Goal: Task Accomplishment & Management: Use online tool/utility

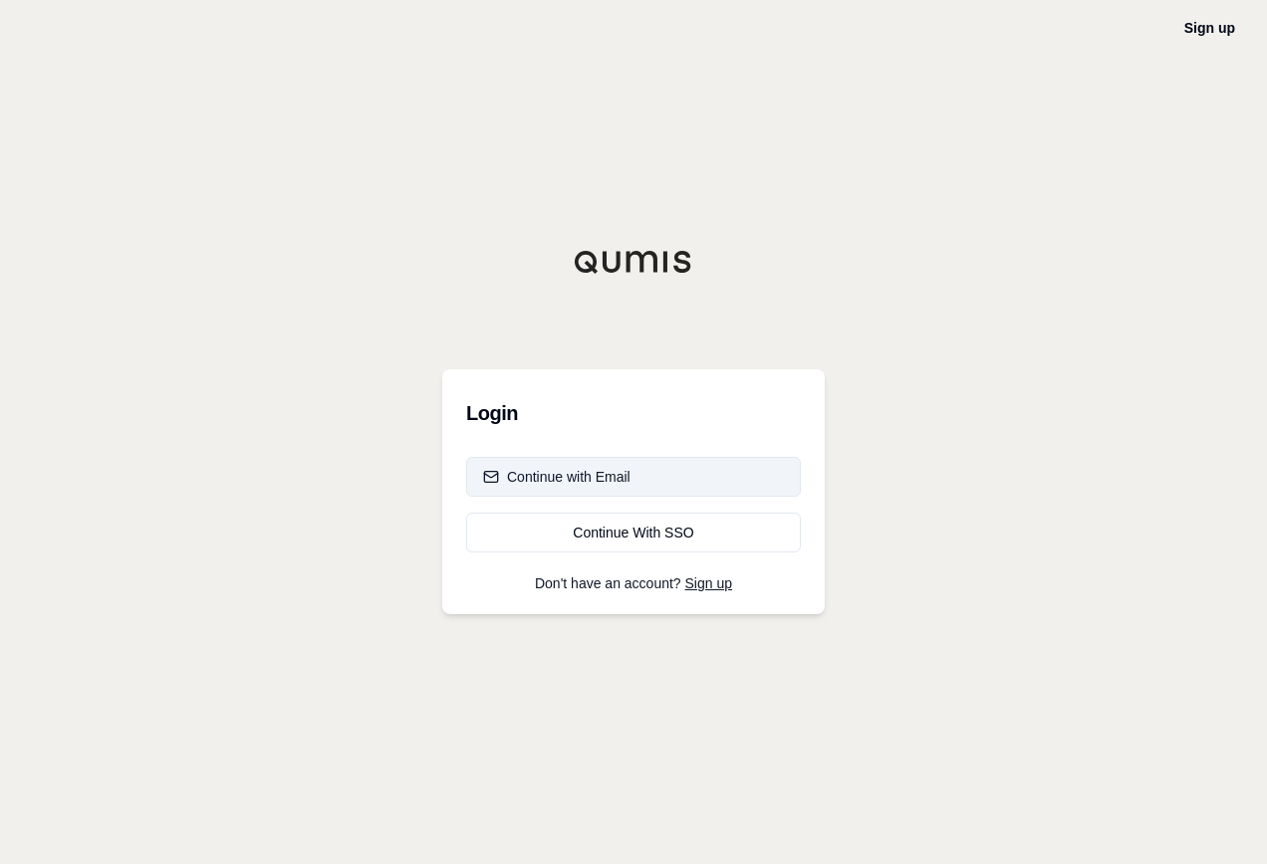
click at [563, 480] on div "Continue with Email" at bounding box center [556, 477] width 147 height 20
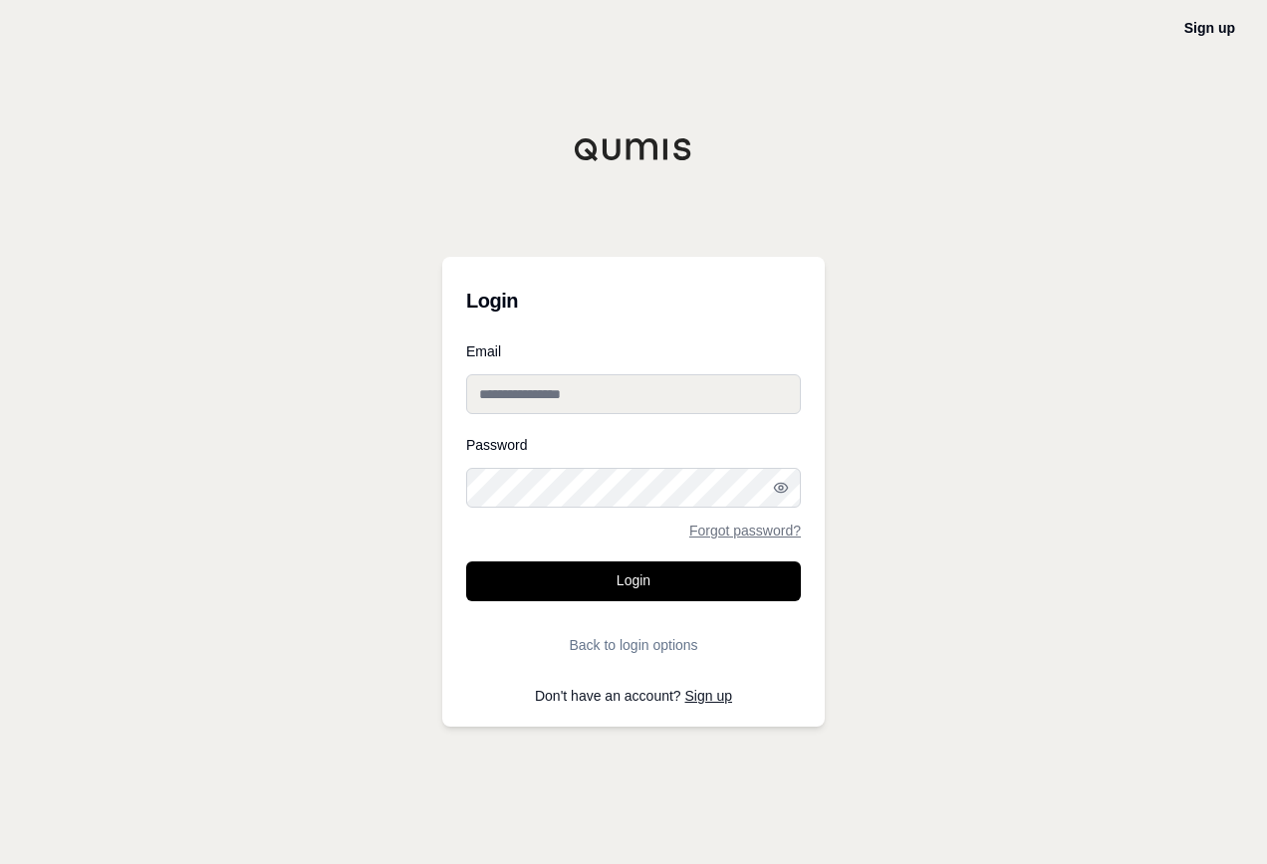
click at [637, 397] on input "Email" at bounding box center [633, 394] width 335 height 40
type input "**********"
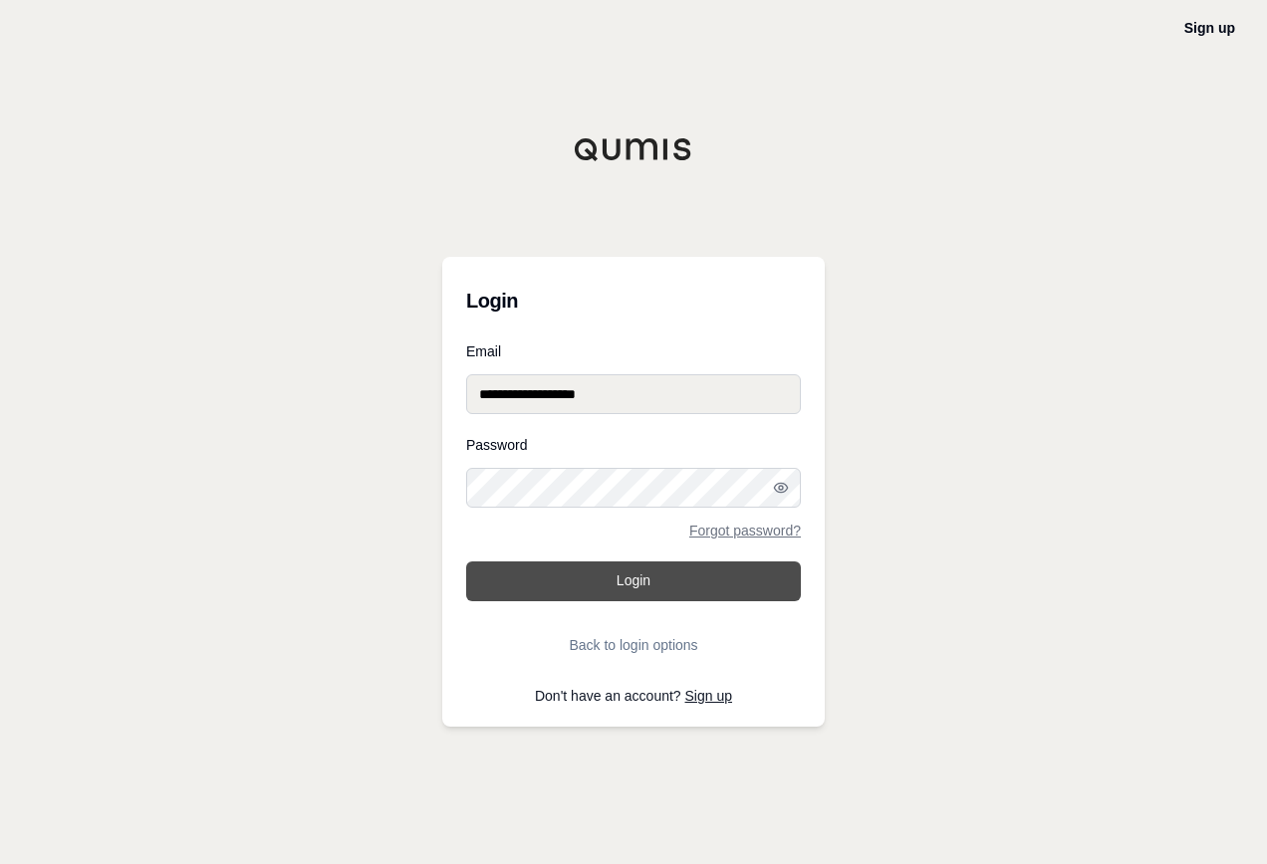
click at [695, 584] on button "Login" at bounding box center [633, 582] width 335 height 40
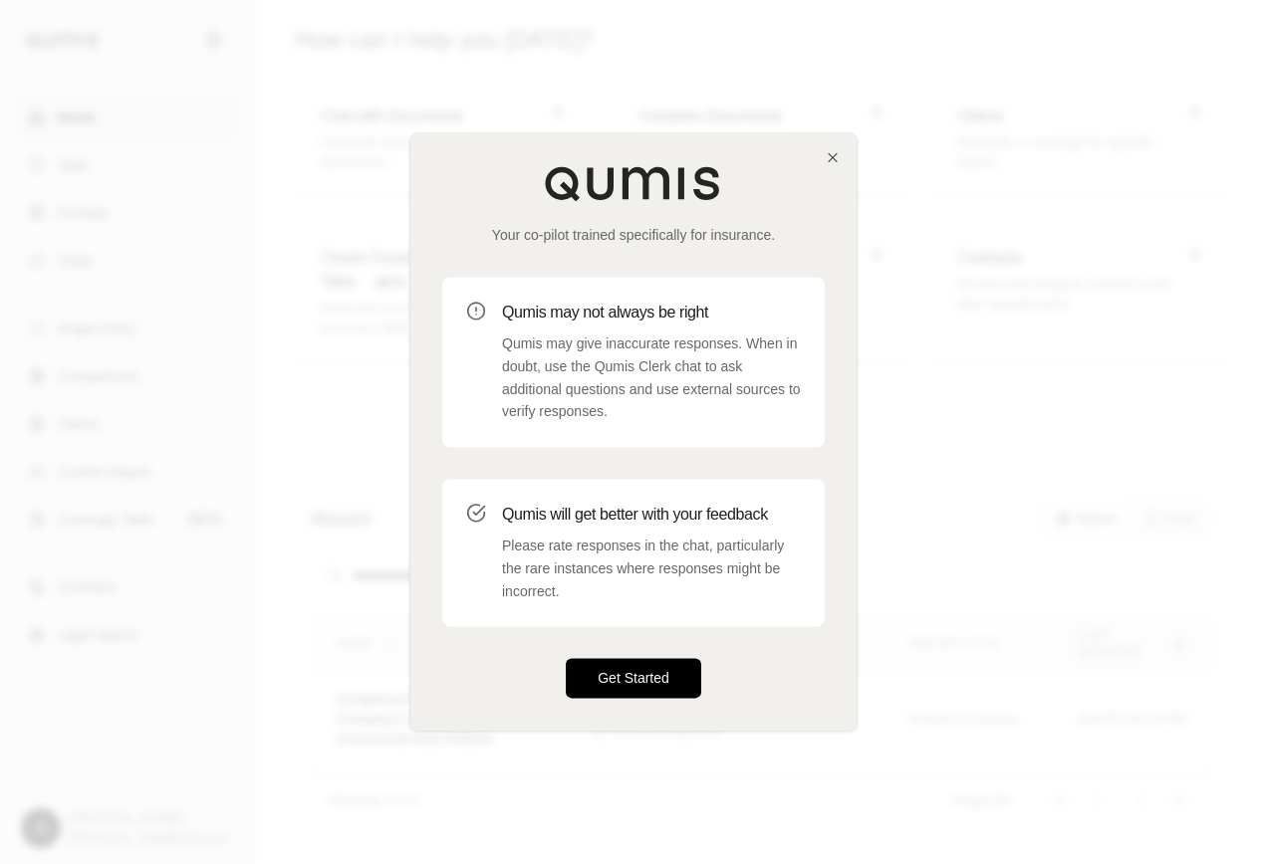
click at [654, 673] on button "Get Started" at bounding box center [633, 679] width 135 height 40
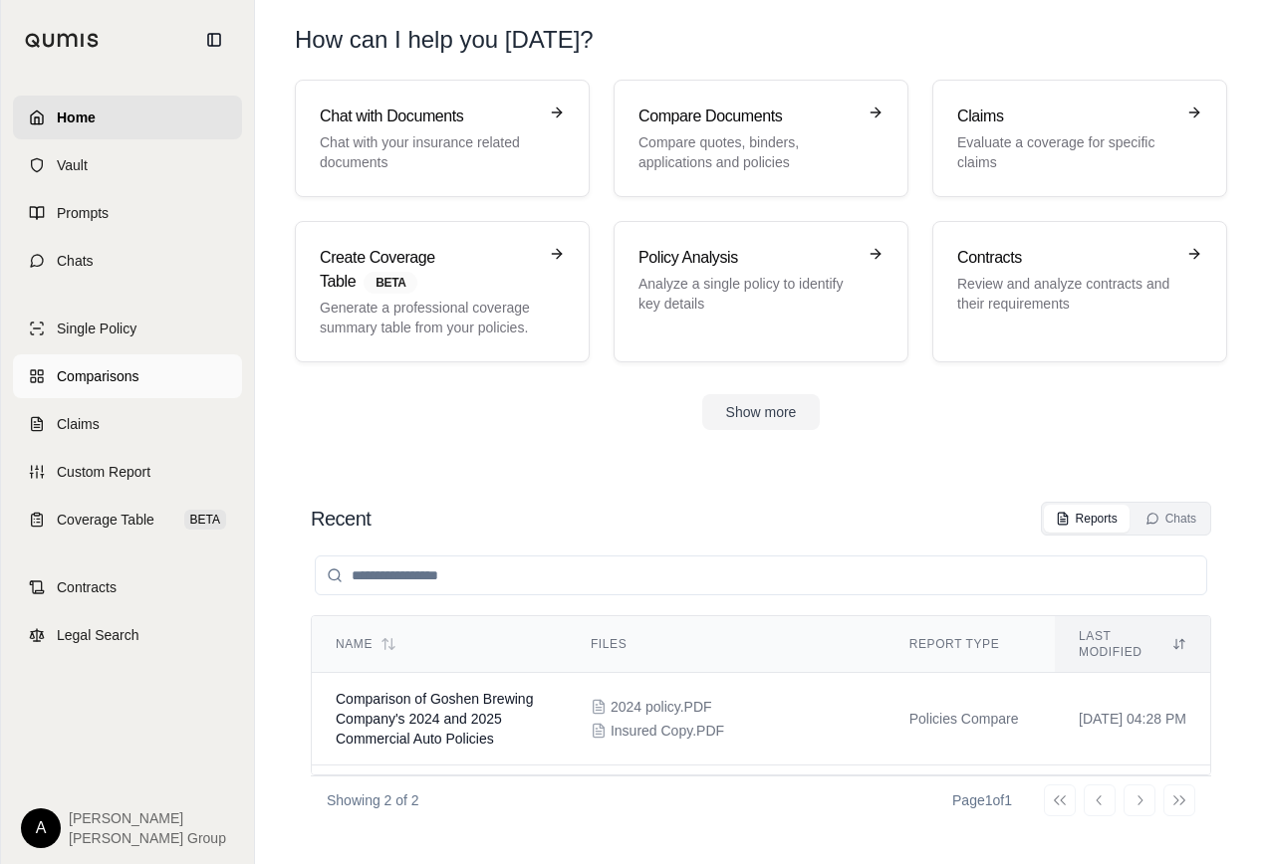
click at [113, 372] on span "Comparisons" at bounding box center [98, 376] width 82 height 20
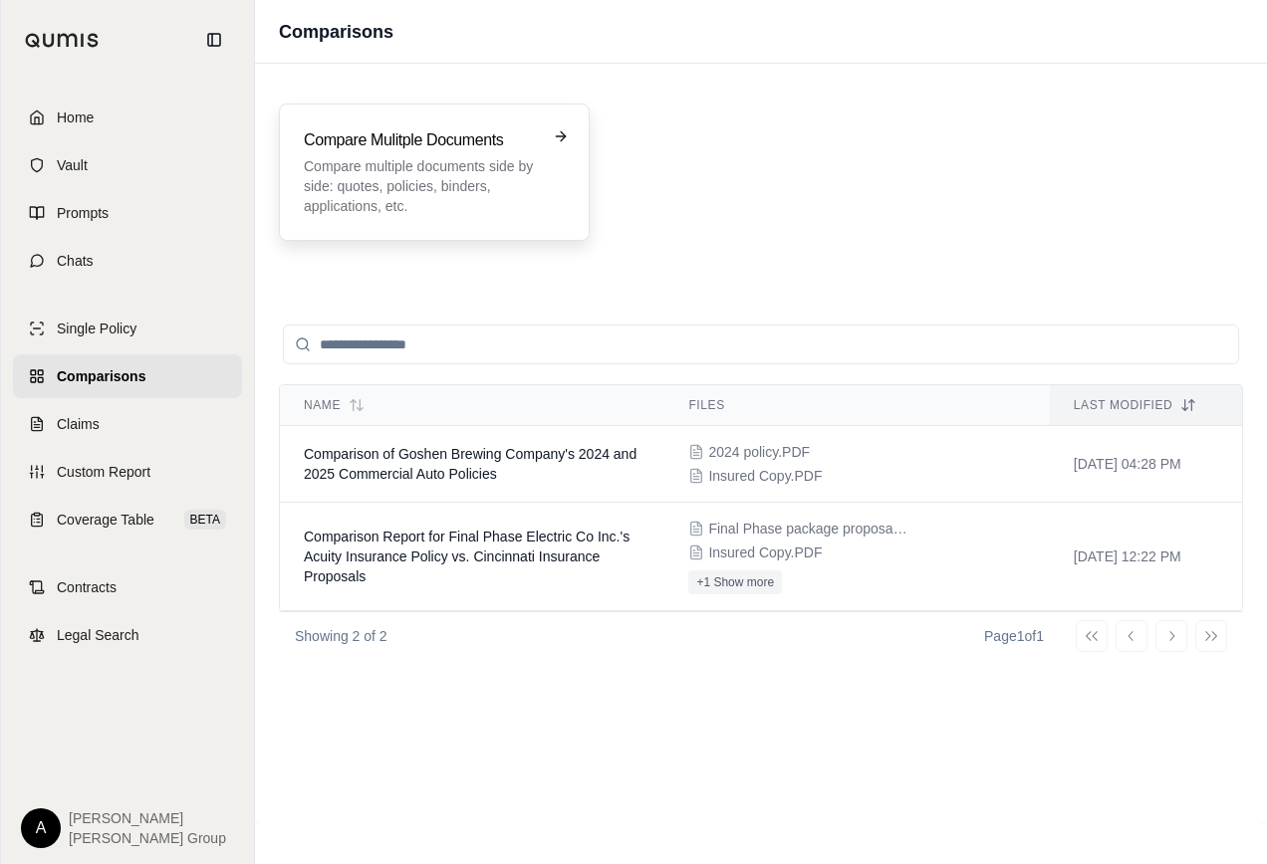
click at [412, 170] on p "Compare multiple documents side by side: quotes, policies, binders, application…" at bounding box center [420, 186] width 233 height 60
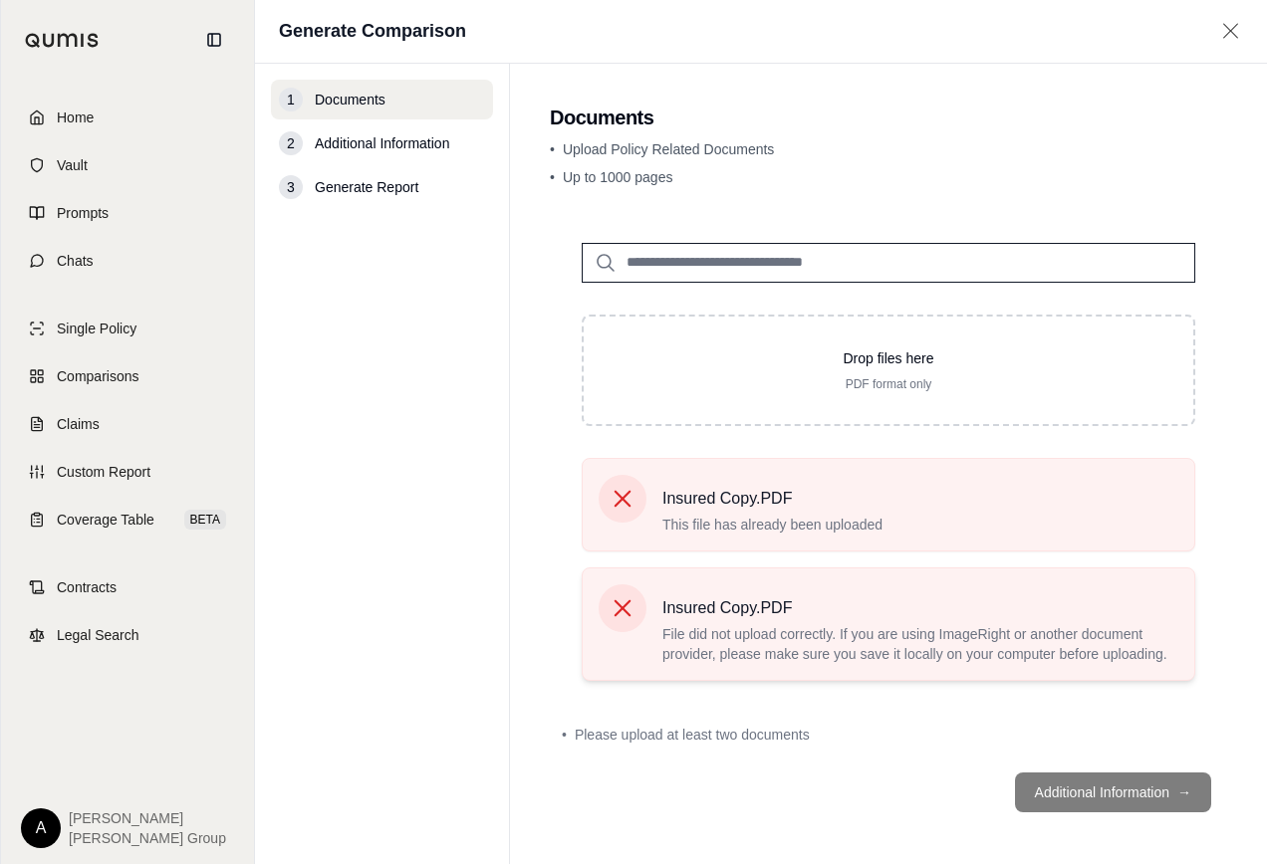
click at [617, 602] on icon at bounding box center [622, 607] width 17 height 17
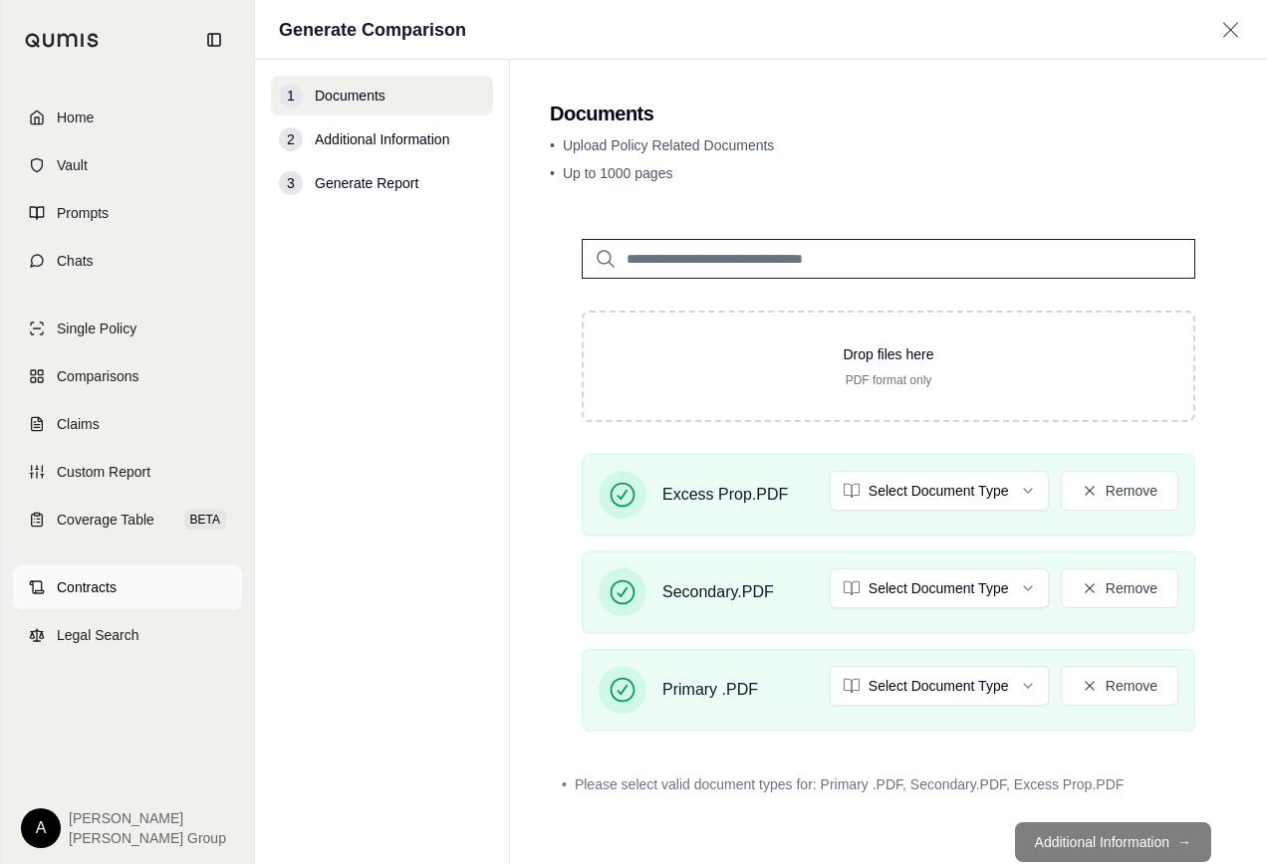
click at [84, 584] on span "Contracts" at bounding box center [87, 588] width 60 height 20
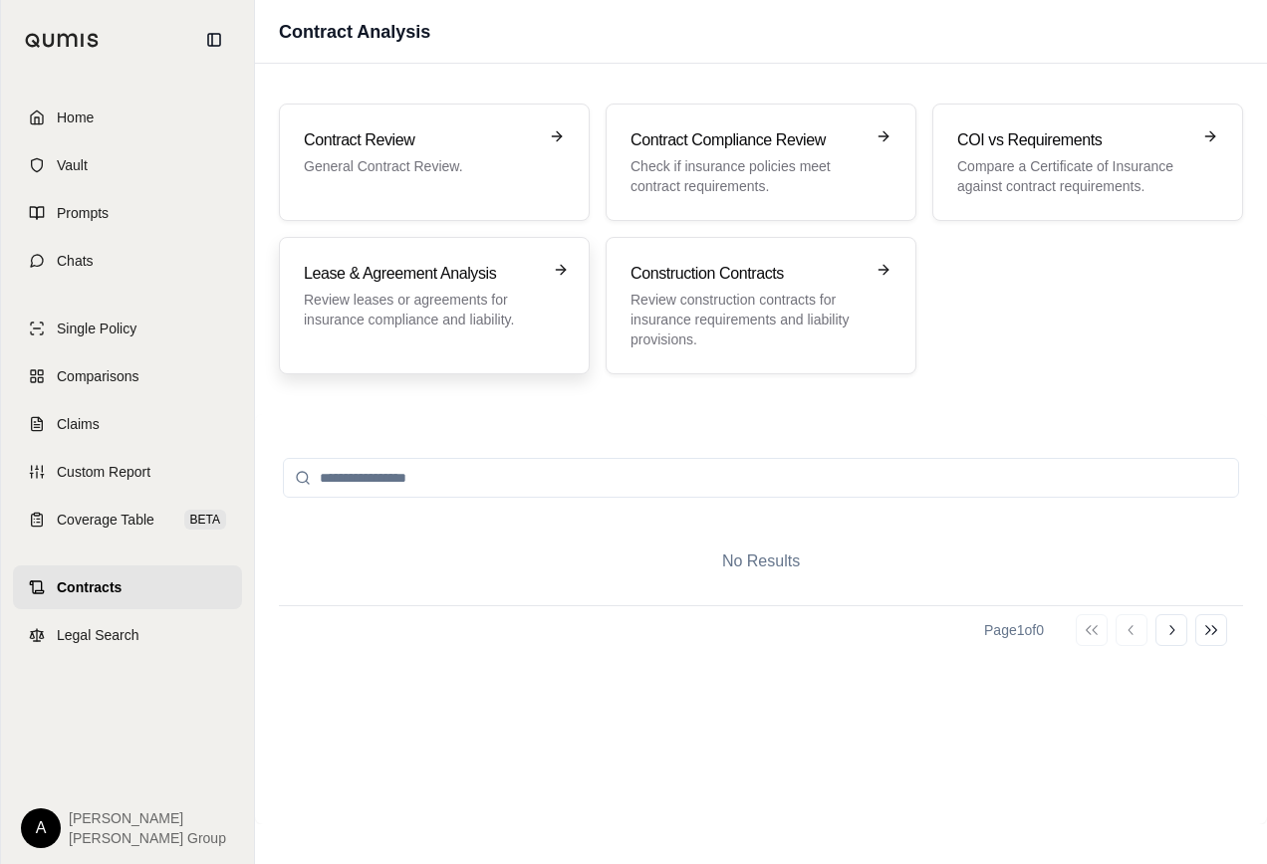
click at [374, 295] on p "Review leases or agreements for insurance compliance and liability." at bounding box center [420, 310] width 233 height 40
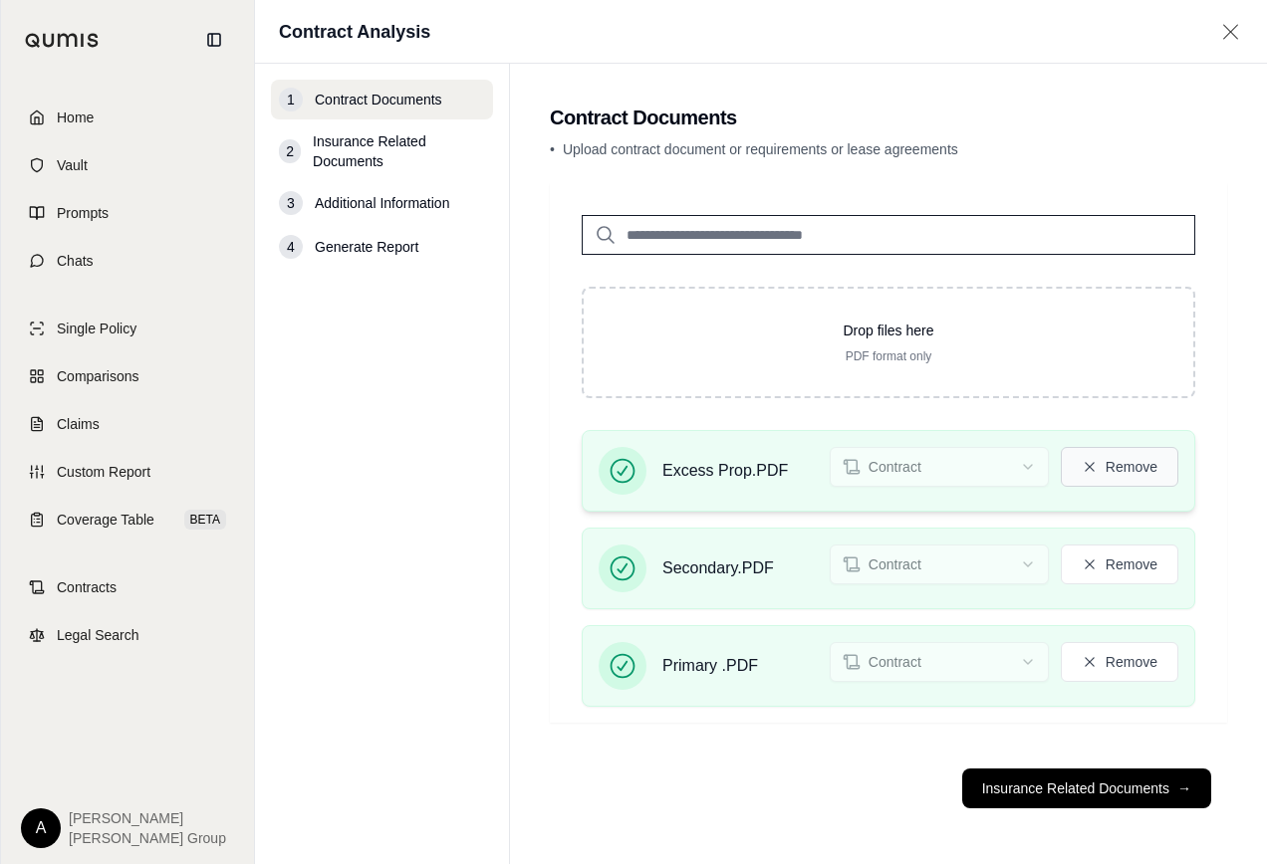
click at [1134, 465] on button "Remove" at bounding box center [1118, 467] width 117 height 40
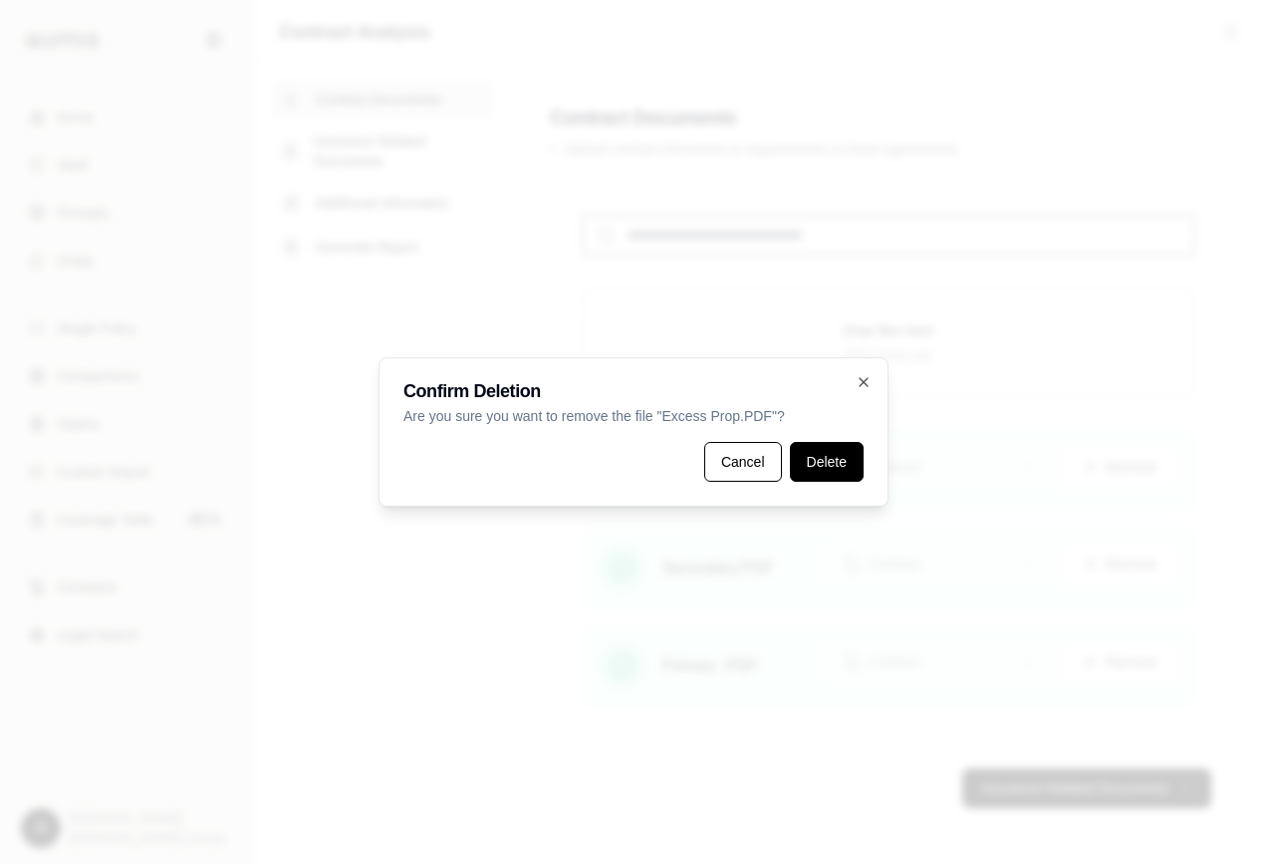
click at [814, 464] on button "Delete" at bounding box center [827, 462] width 74 height 40
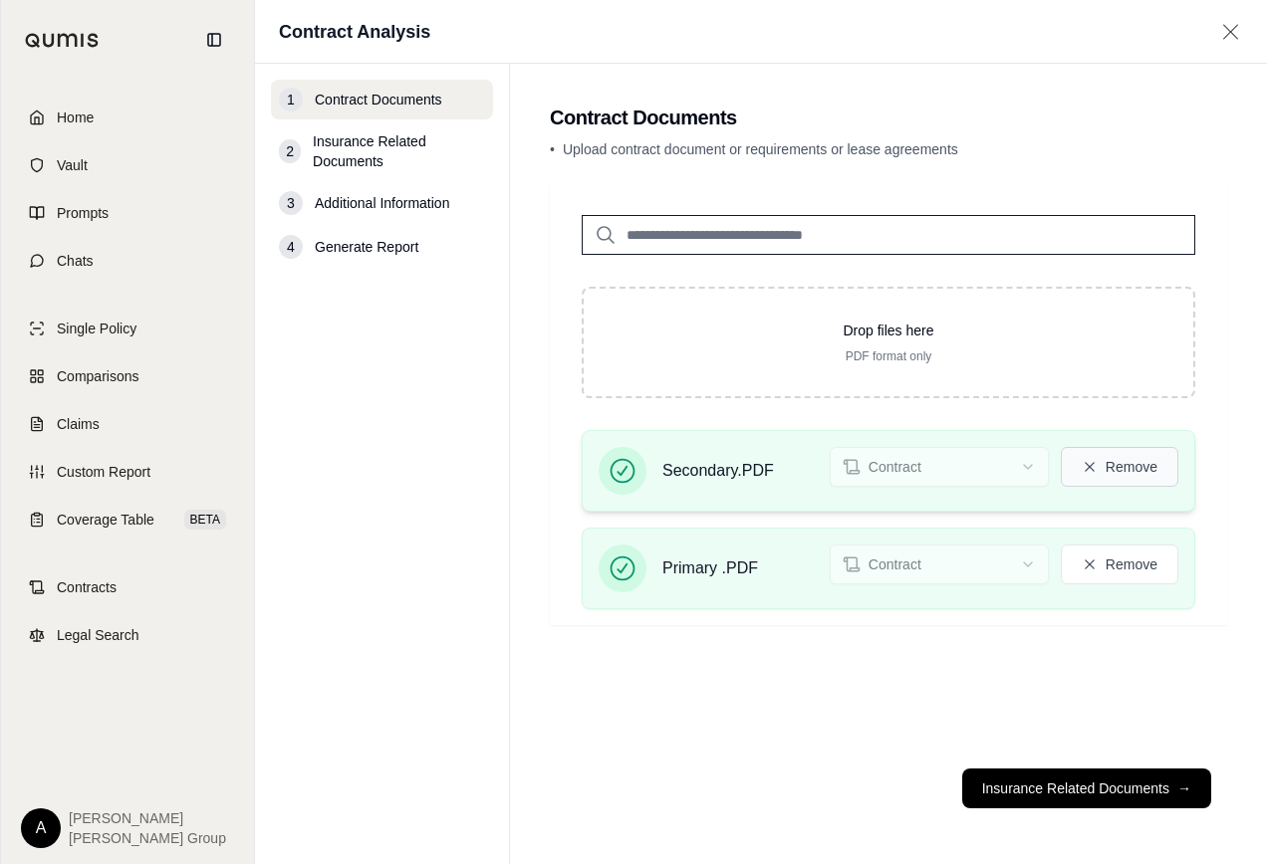
click at [1108, 466] on button "Remove" at bounding box center [1118, 467] width 117 height 40
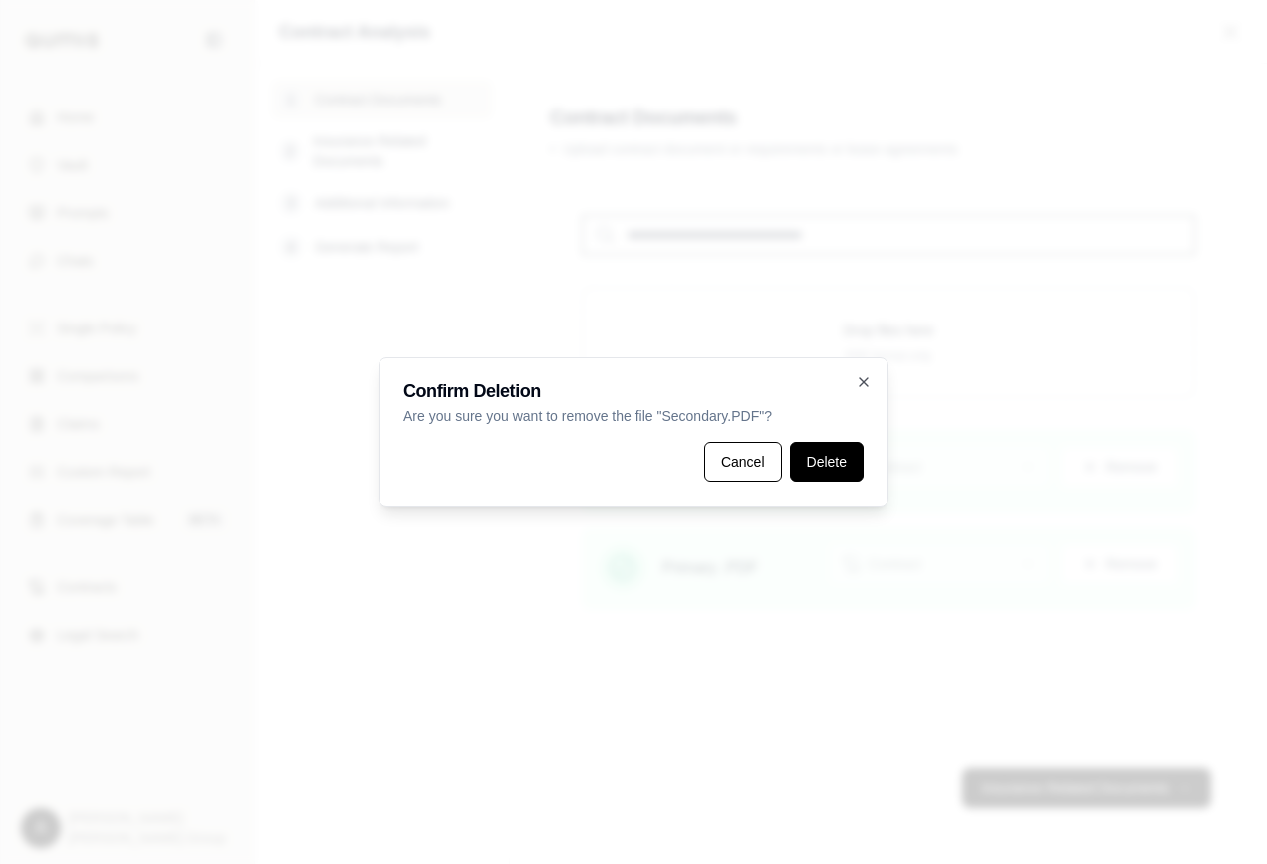
click at [819, 470] on button "Delete" at bounding box center [827, 462] width 74 height 40
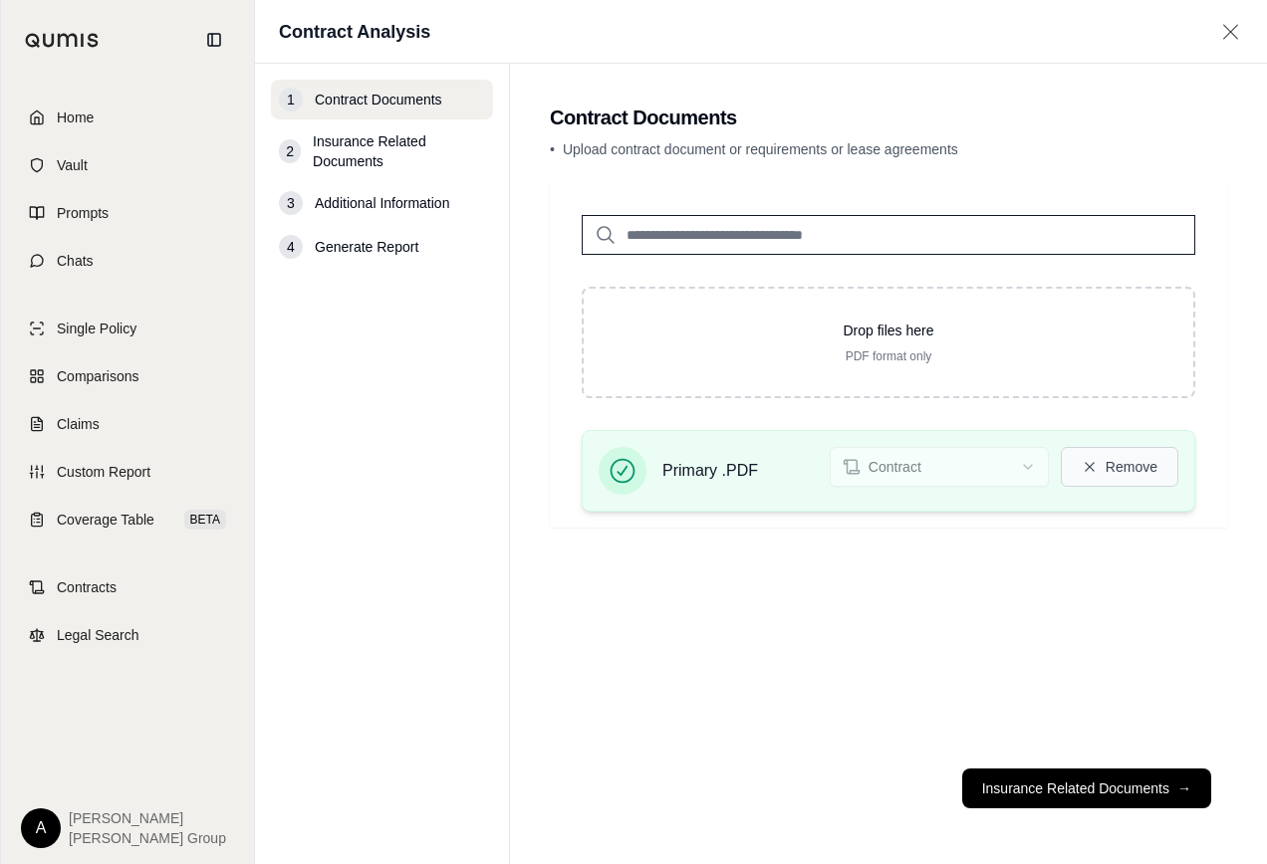
click at [1126, 474] on button "Remove" at bounding box center [1118, 467] width 117 height 40
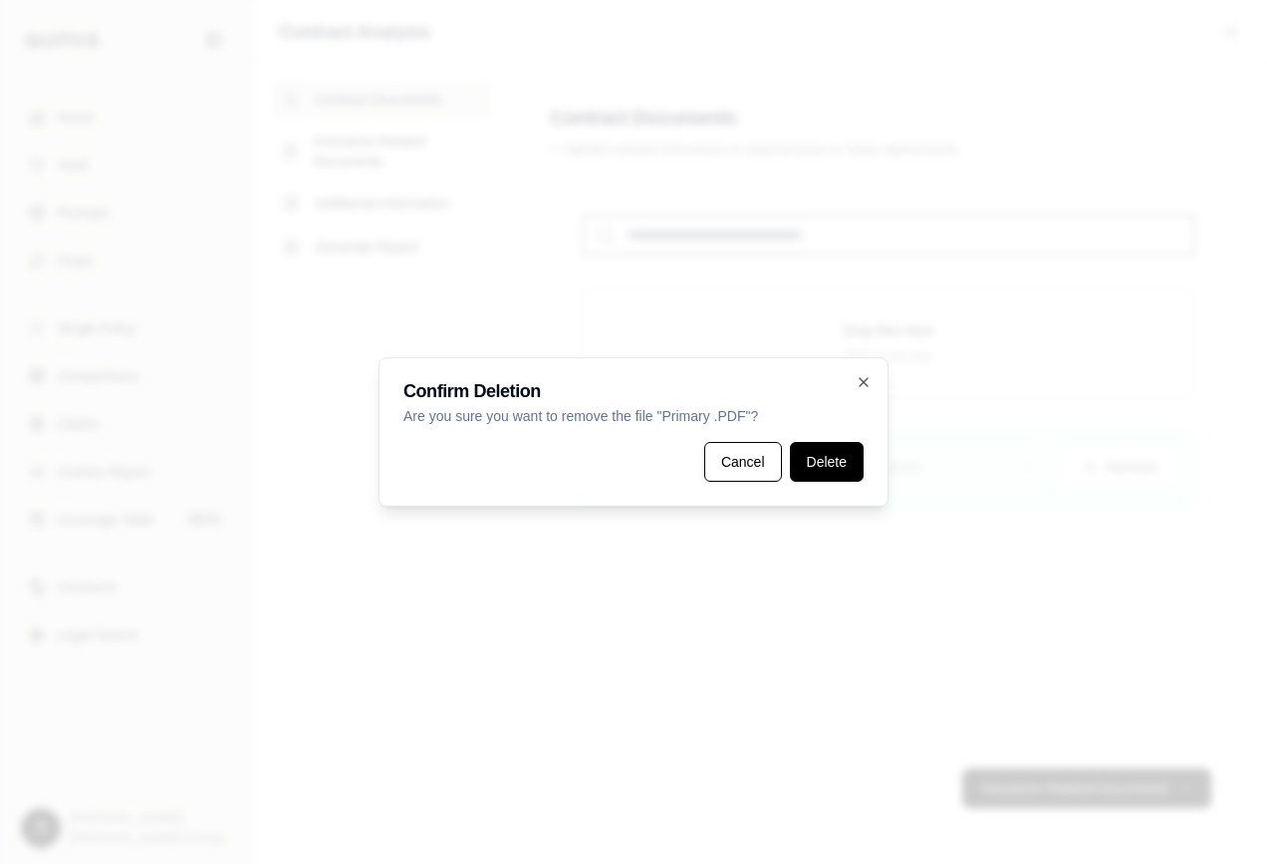
click at [831, 466] on button "Delete" at bounding box center [827, 462] width 74 height 40
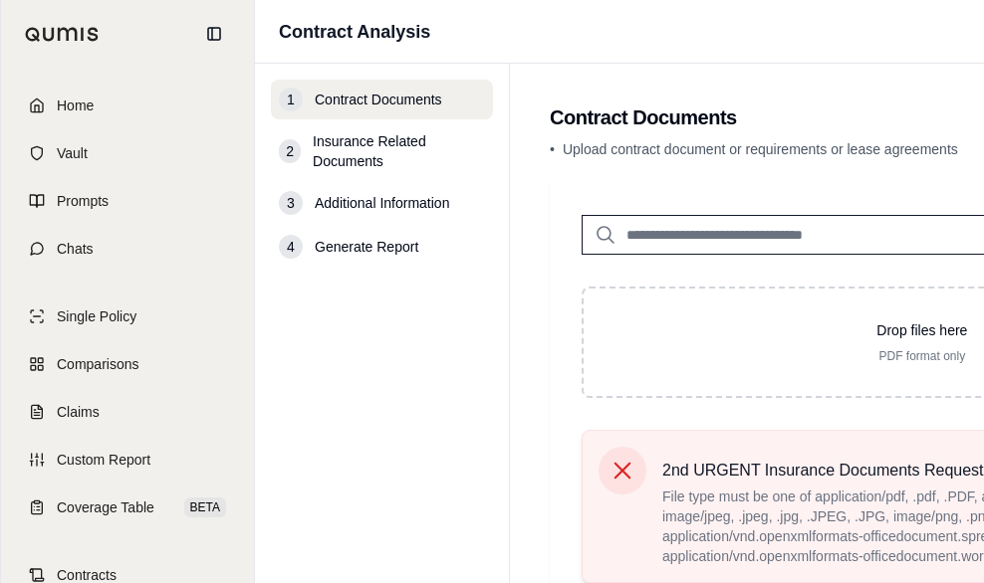
click at [626, 472] on icon at bounding box center [622, 471] width 28 height 28
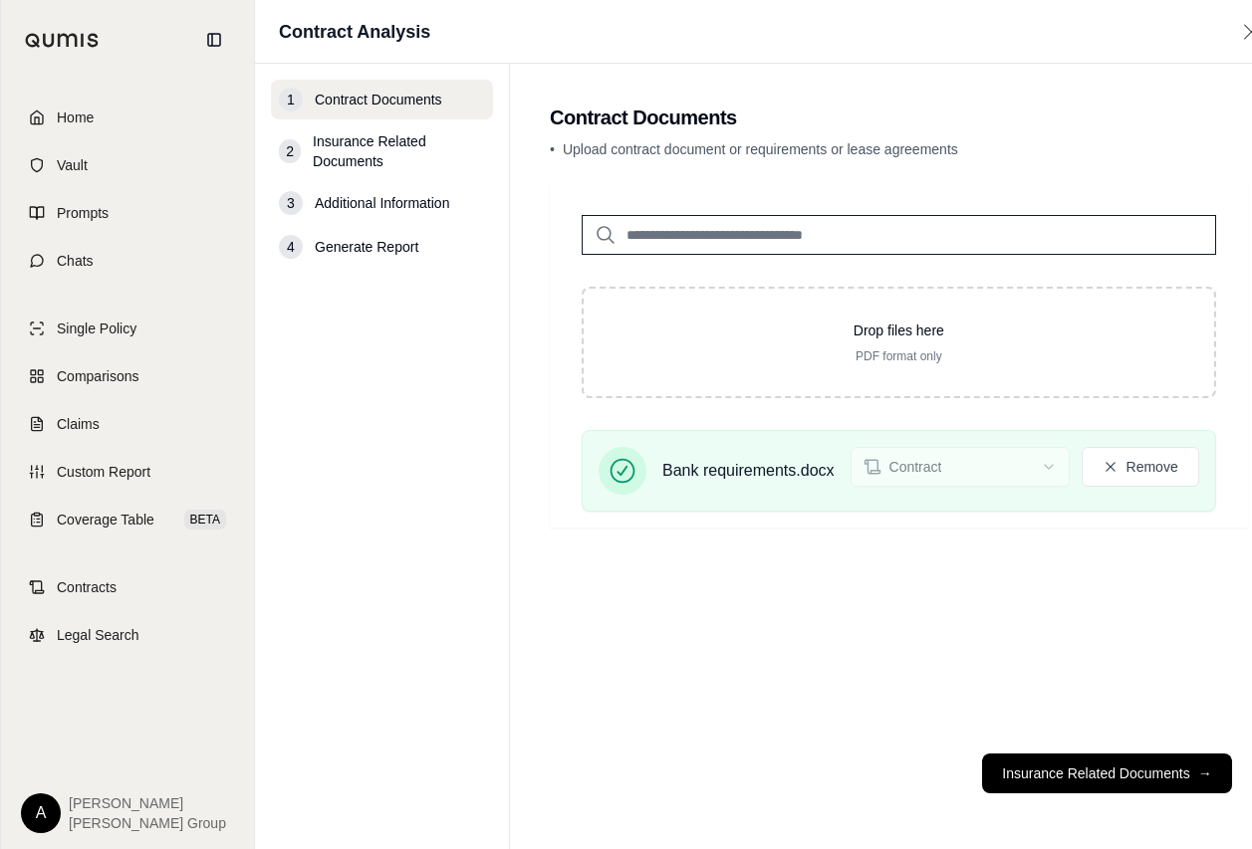
click at [373, 151] on span "Insurance Related Documents" at bounding box center [399, 151] width 172 height 40
click at [342, 151] on span "Insurance Related Documents" at bounding box center [399, 151] width 172 height 40
click at [1131, 788] on button "Insurance Related Documents →" at bounding box center [1106, 774] width 249 height 40
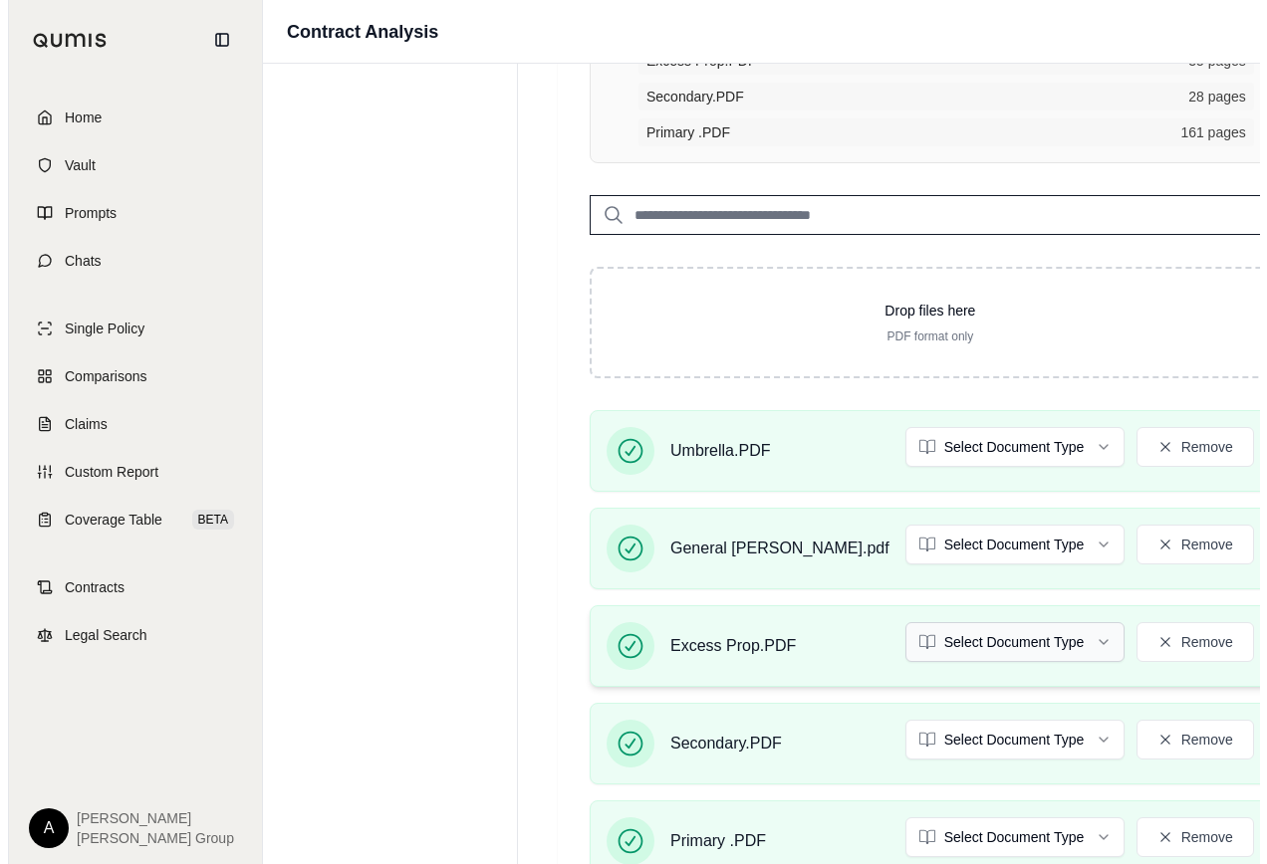
scroll to position [299, 0]
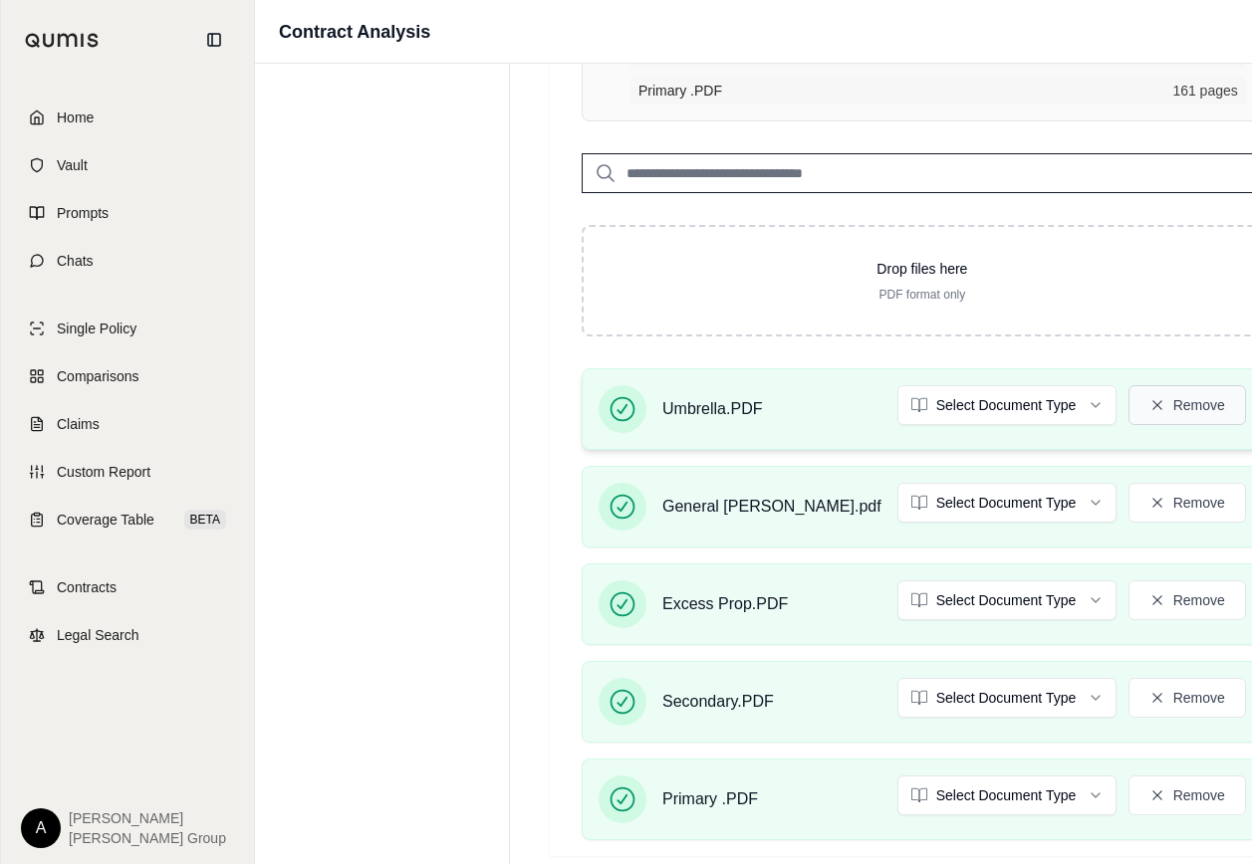
click at [1128, 402] on button "Remove" at bounding box center [1186, 405] width 117 height 40
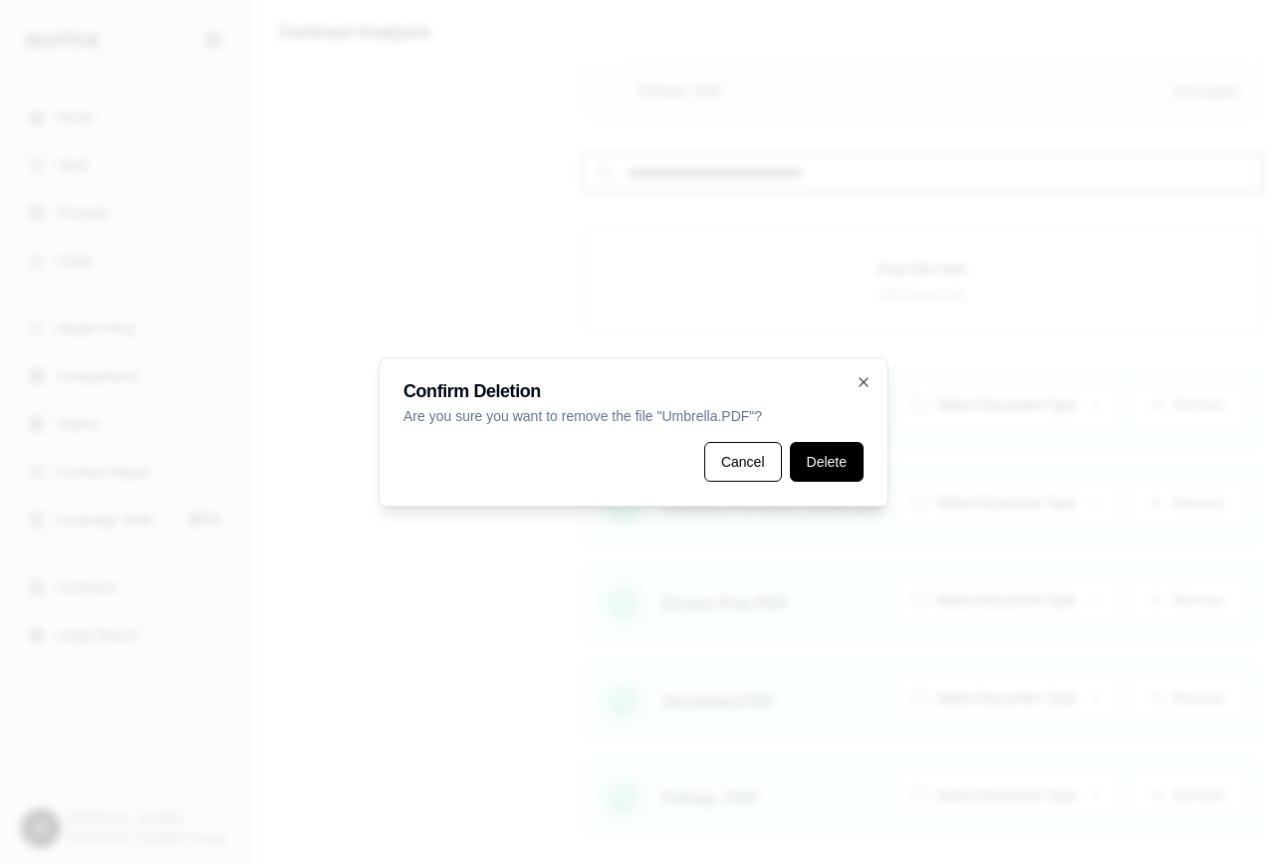
click at [820, 457] on button "Delete" at bounding box center [827, 462] width 74 height 40
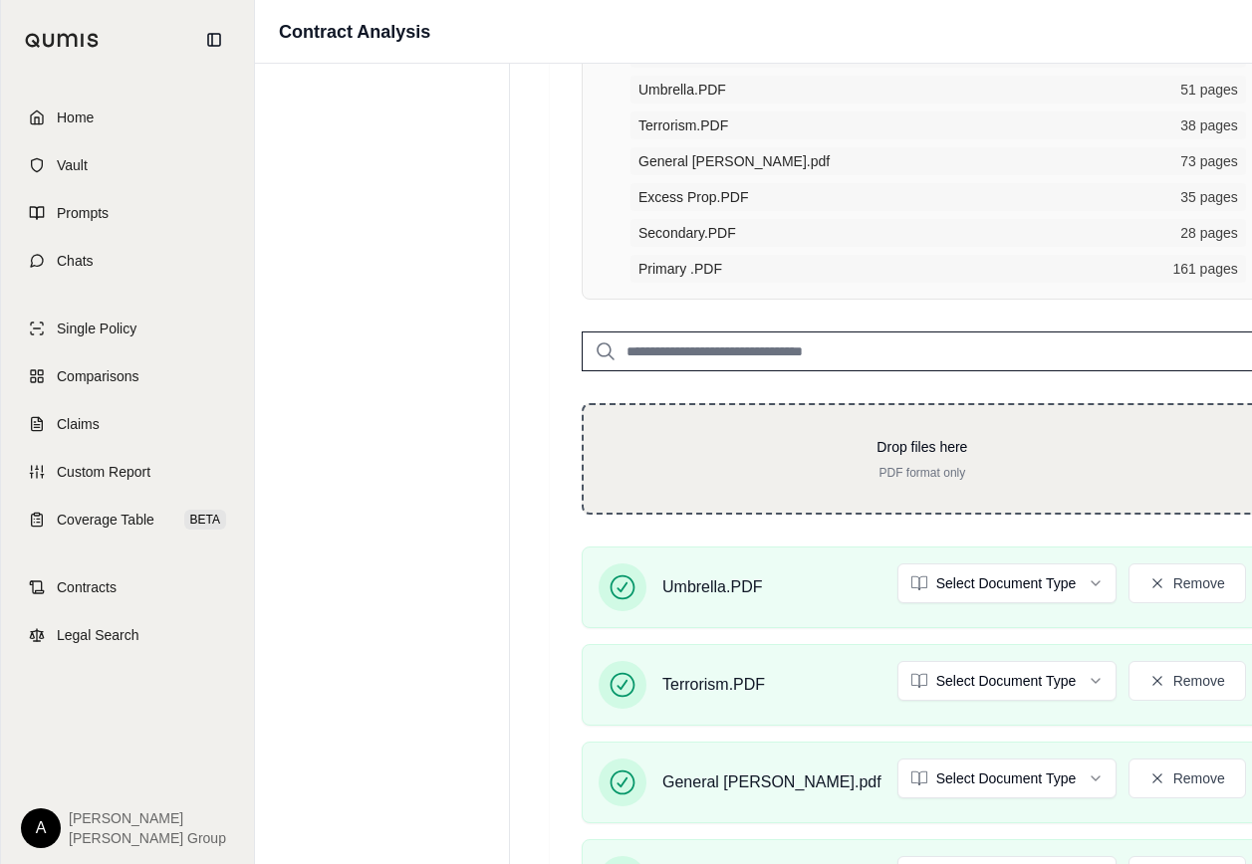
scroll to position [275, 0]
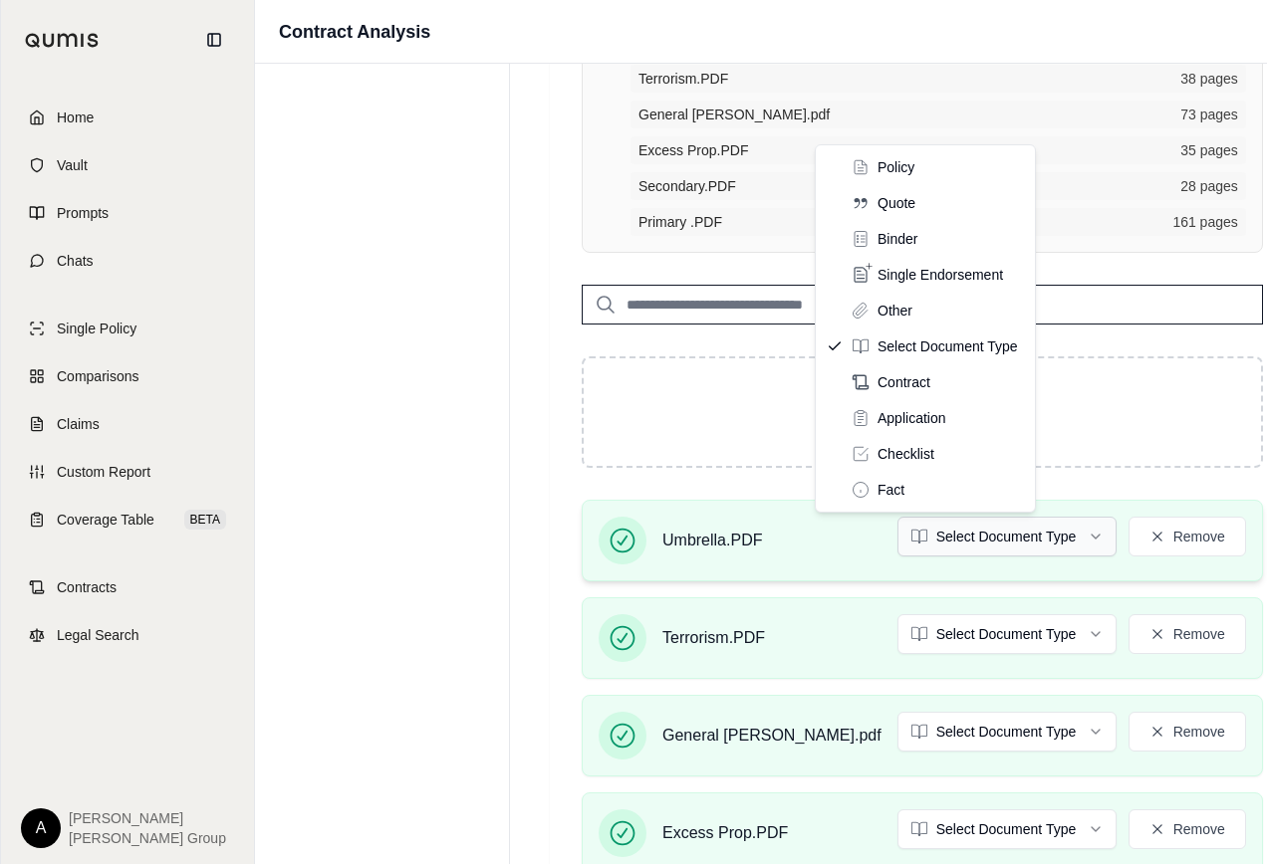
click at [1006, 541] on html "Home Vault Prompts Chats Single Policy Comparisons Claims Custom Report Coverag…" at bounding box center [633, 461] width 1267 height 1472
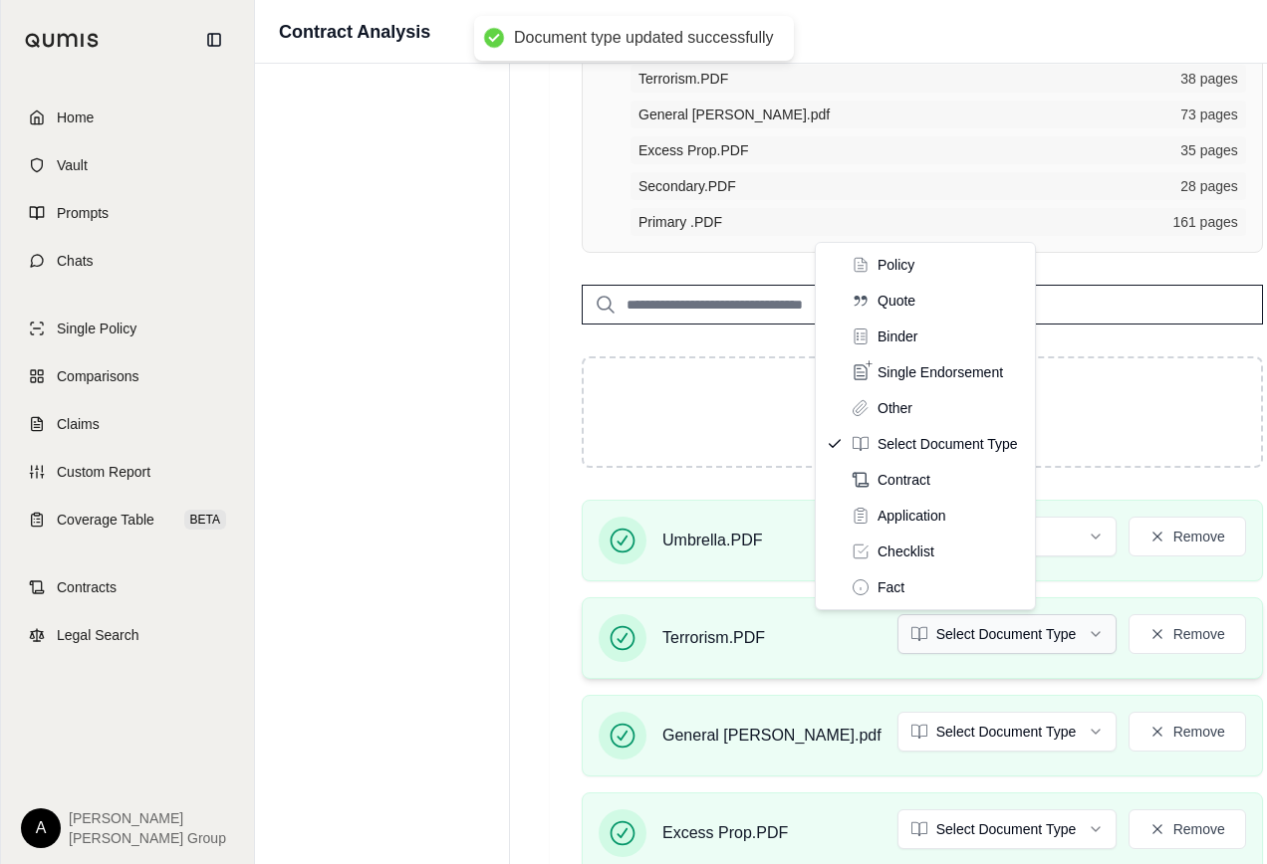
click at [924, 637] on html "Document type updated successfully Home Vault Prompts Chats Single Policy Compa…" at bounding box center [633, 461] width 1267 height 1472
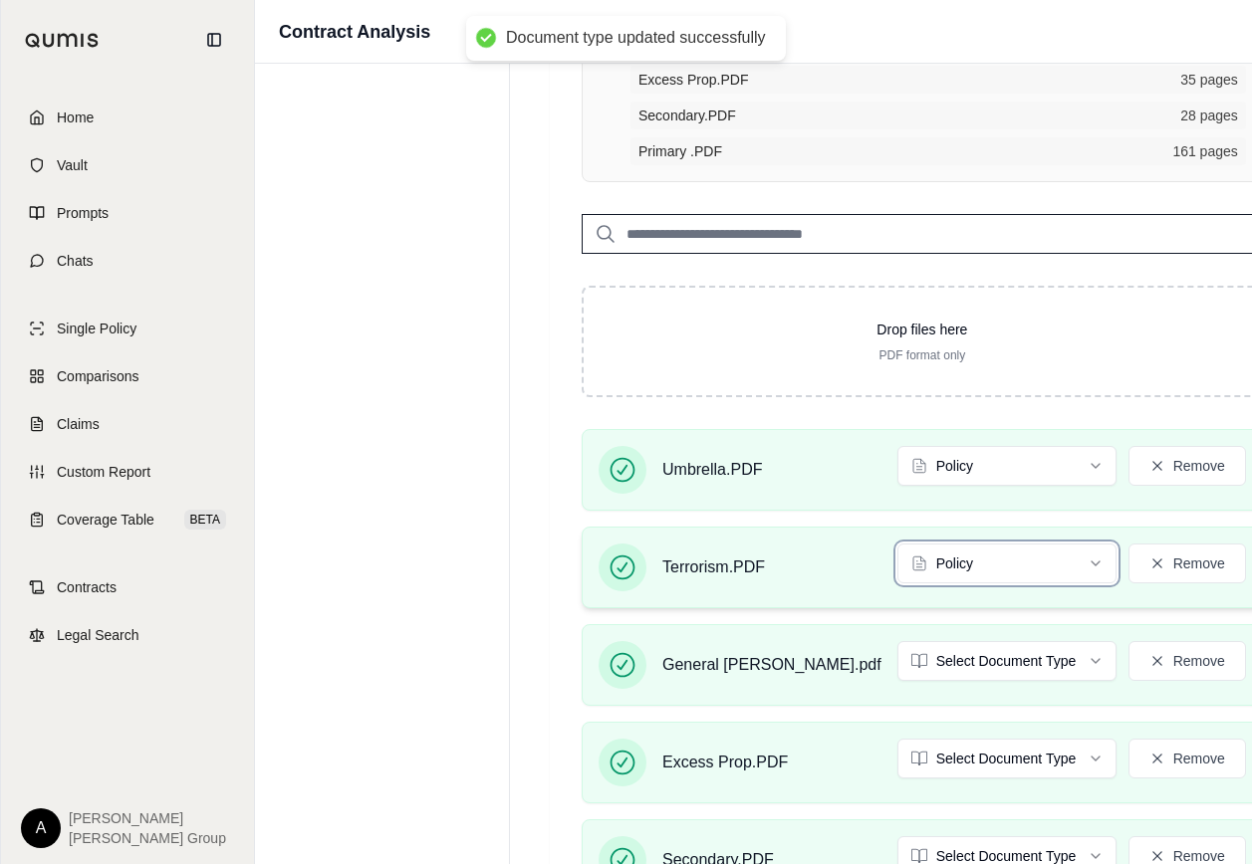
scroll to position [574, 0]
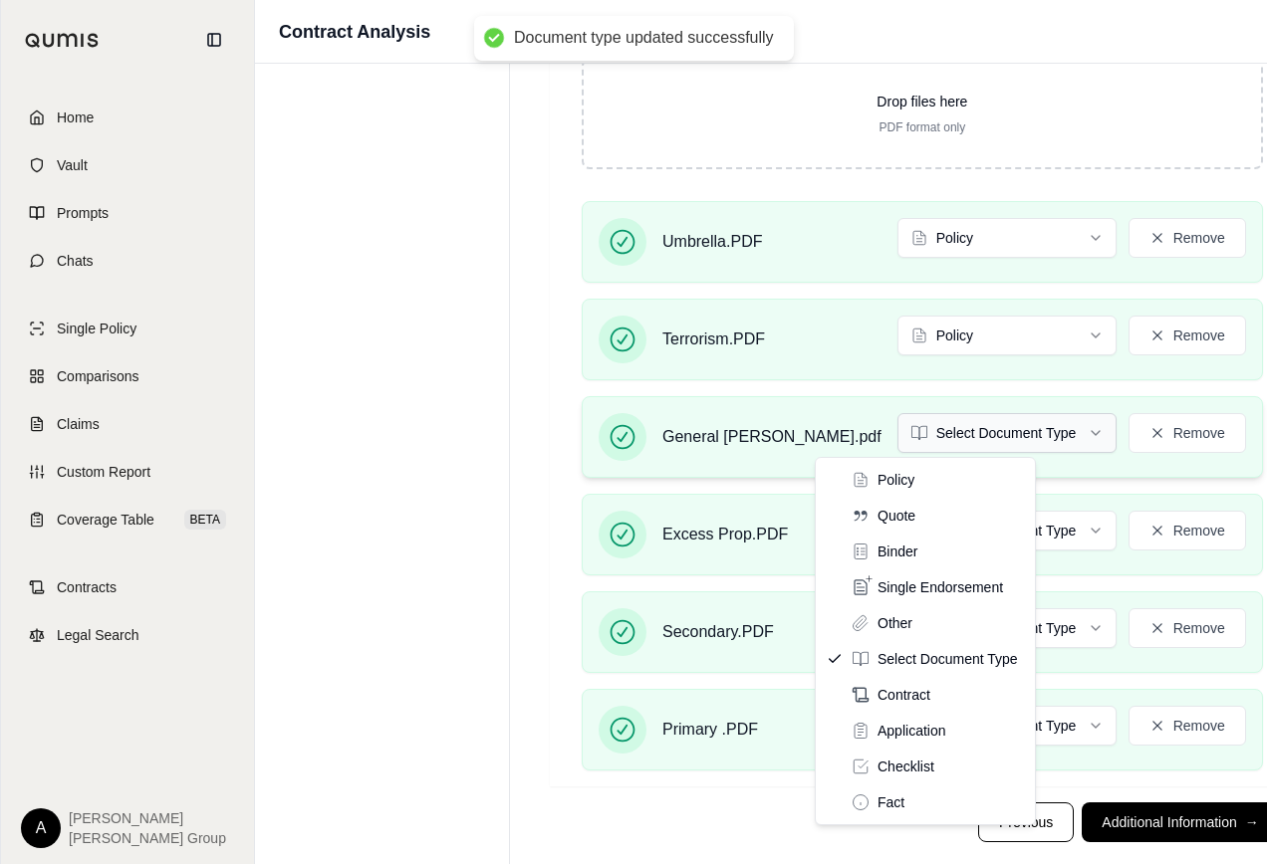
click at [924, 434] on html "Document type updated successfully Home Vault Prompts Chats Single Policy Compa…" at bounding box center [633, 162] width 1267 height 1472
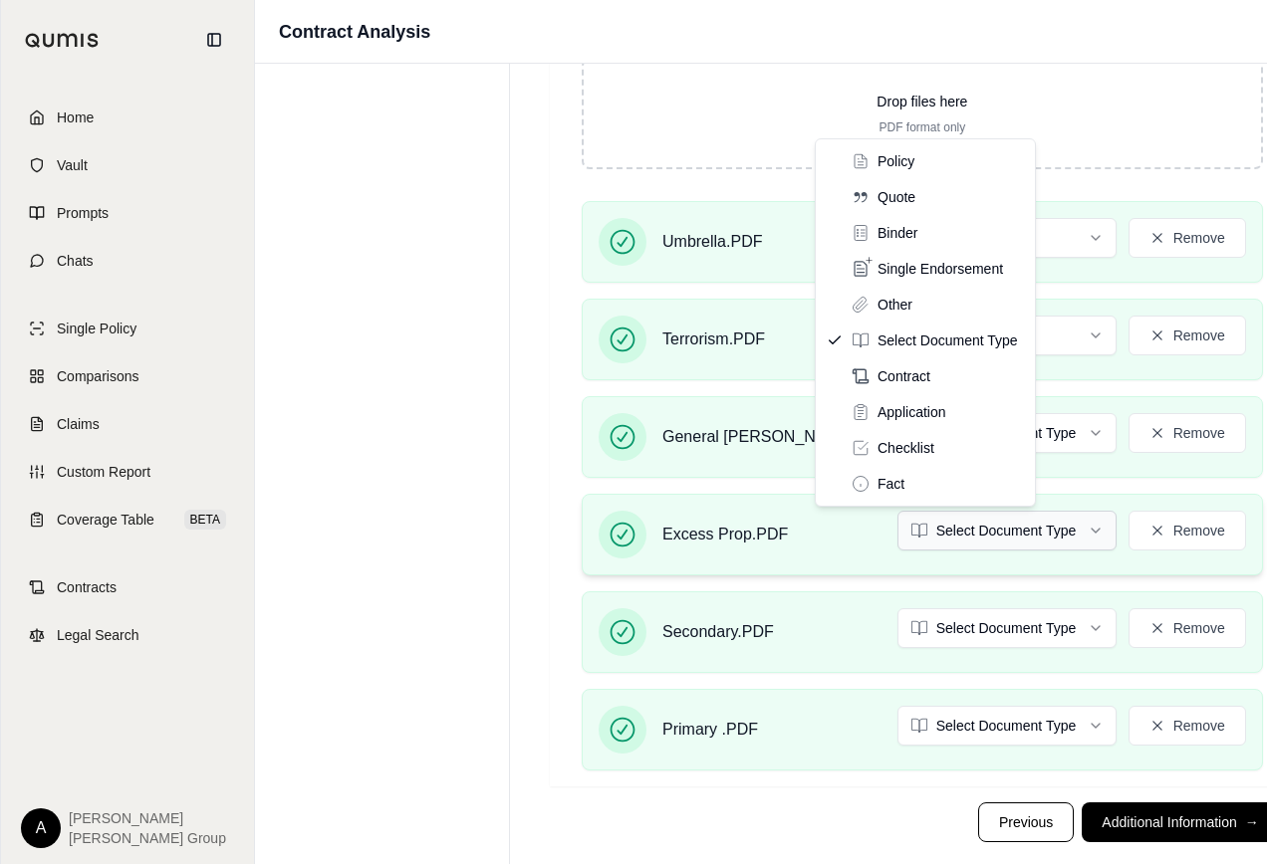
click at [926, 526] on html "Home Vault Prompts Chats Single Policy Comparisons Claims Custom Report Coverag…" at bounding box center [633, 162] width 1267 height 1472
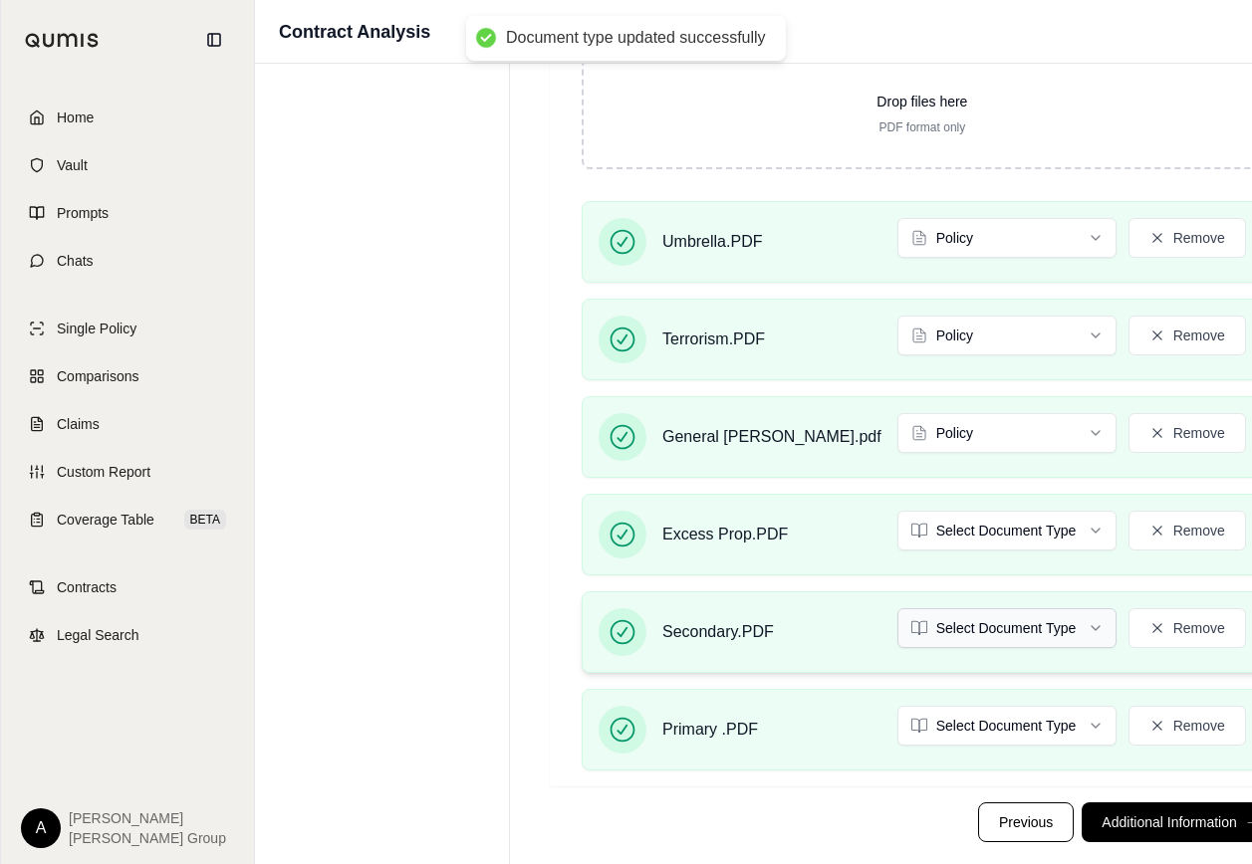
click at [908, 635] on html "Document type updated successfully Home Vault Prompts Chats Single Policy Compa…" at bounding box center [626, 162] width 1252 height 1472
click at [901, 730] on html "Document type updated successfully Home Vault Prompts Chats Single Policy Compa…" at bounding box center [626, 162] width 1252 height 1472
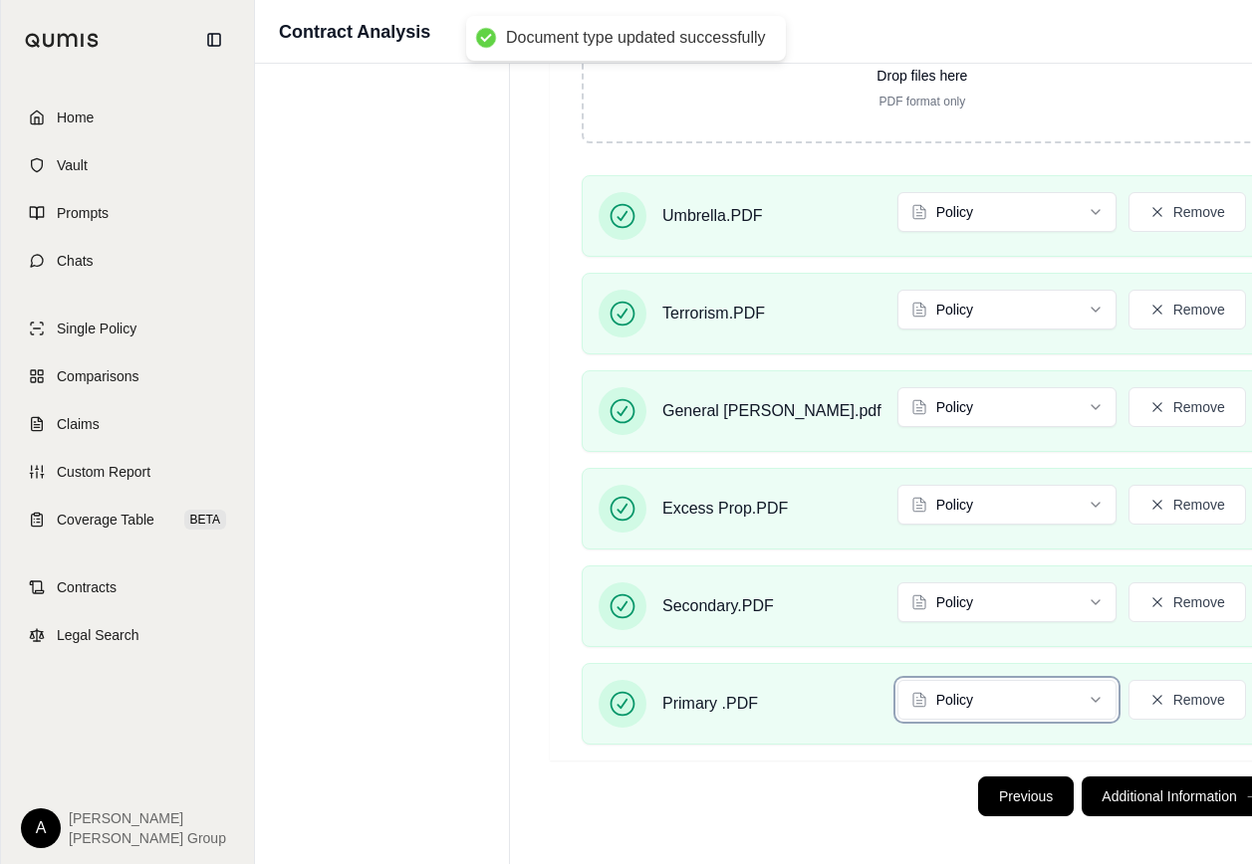
scroll to position [607, 0]
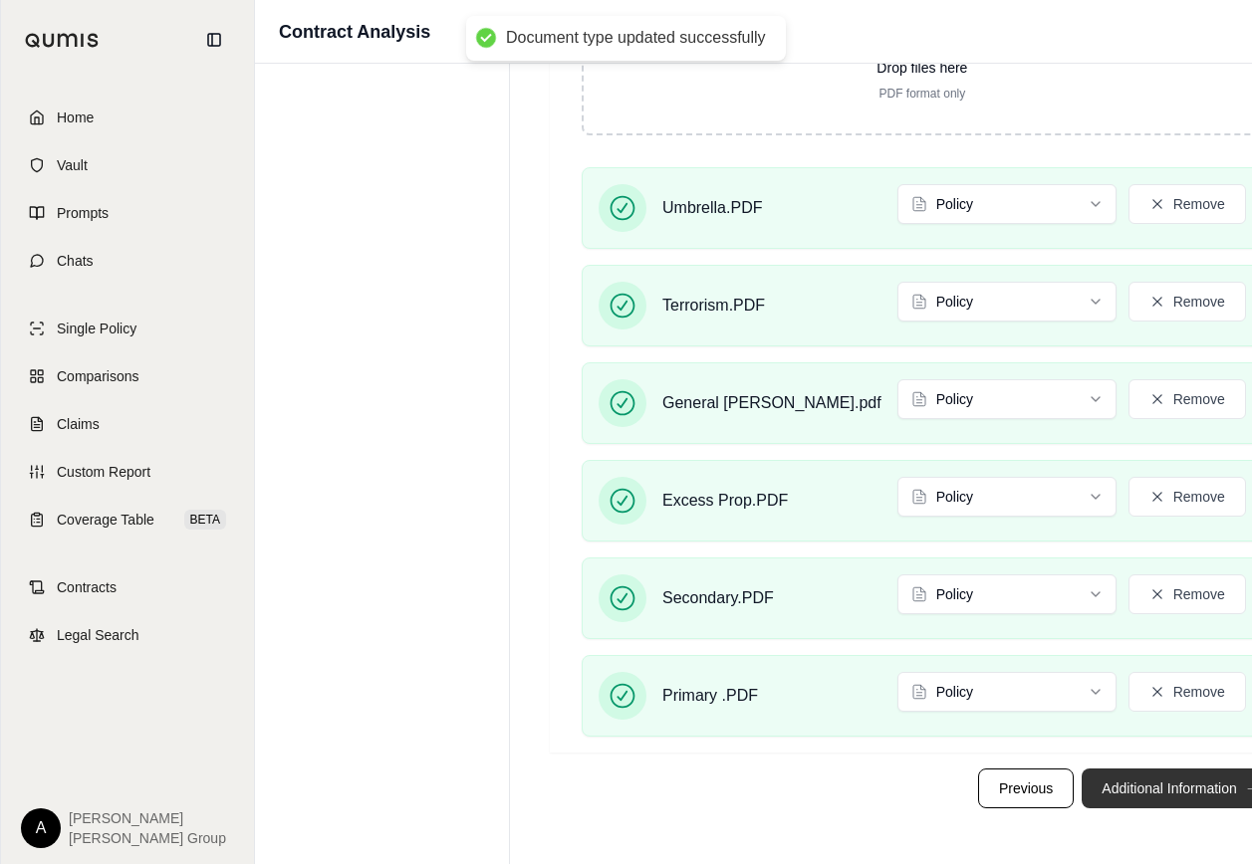
click at [1081, 786] on button "Additional Information →" at bounding box center [1179, 789] width 196 height 40
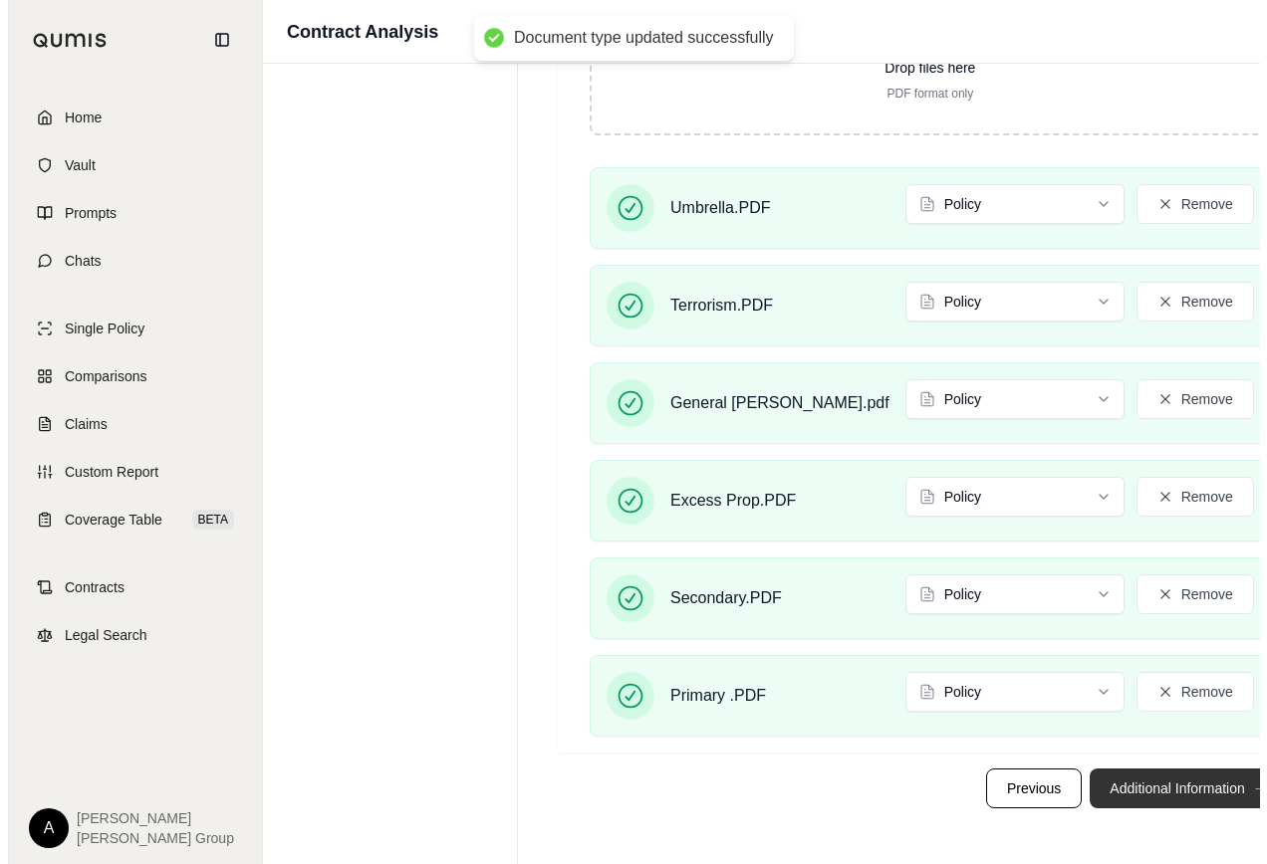
scroll to position [0, 0]
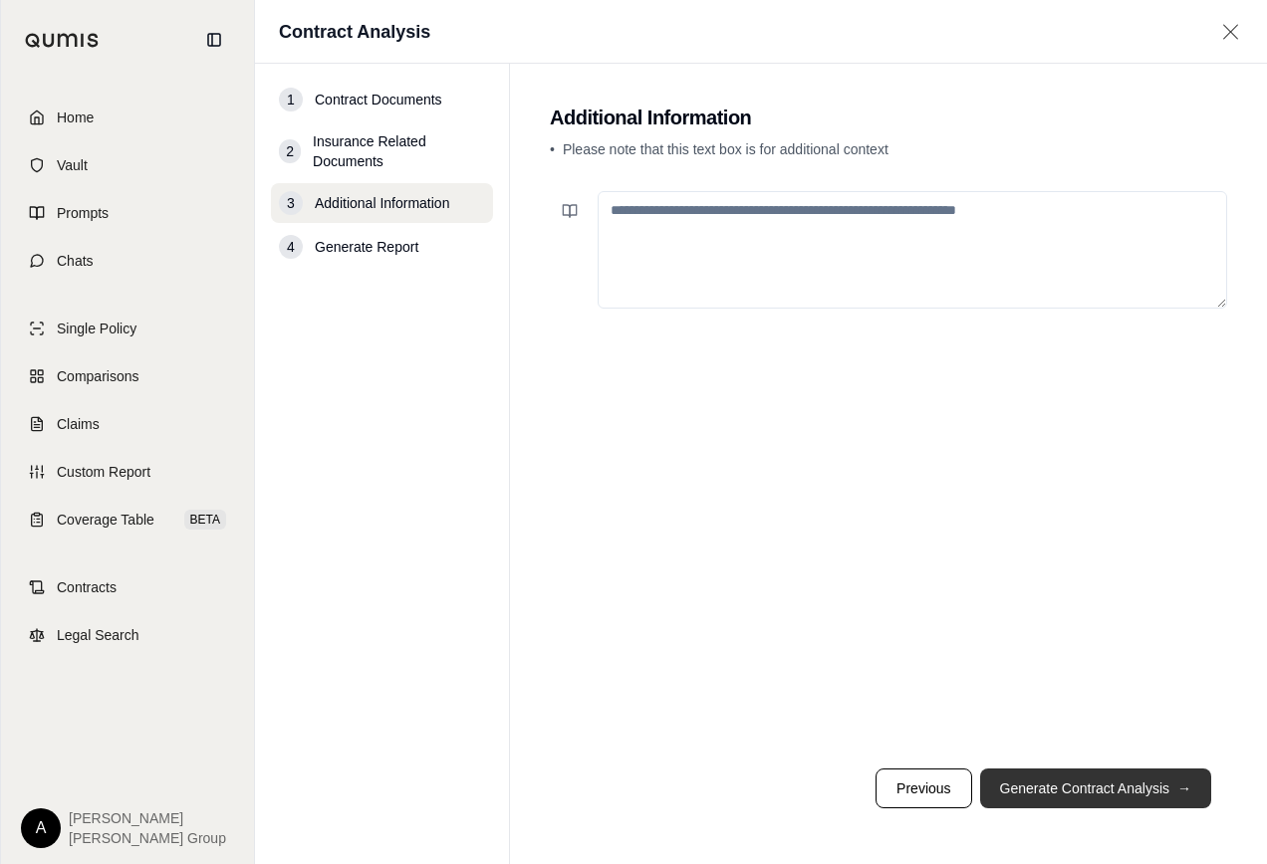
click at [1087, 788] on button "Generate Contract Analysis →" at bounding box center [1095, 789] width 231 height 40
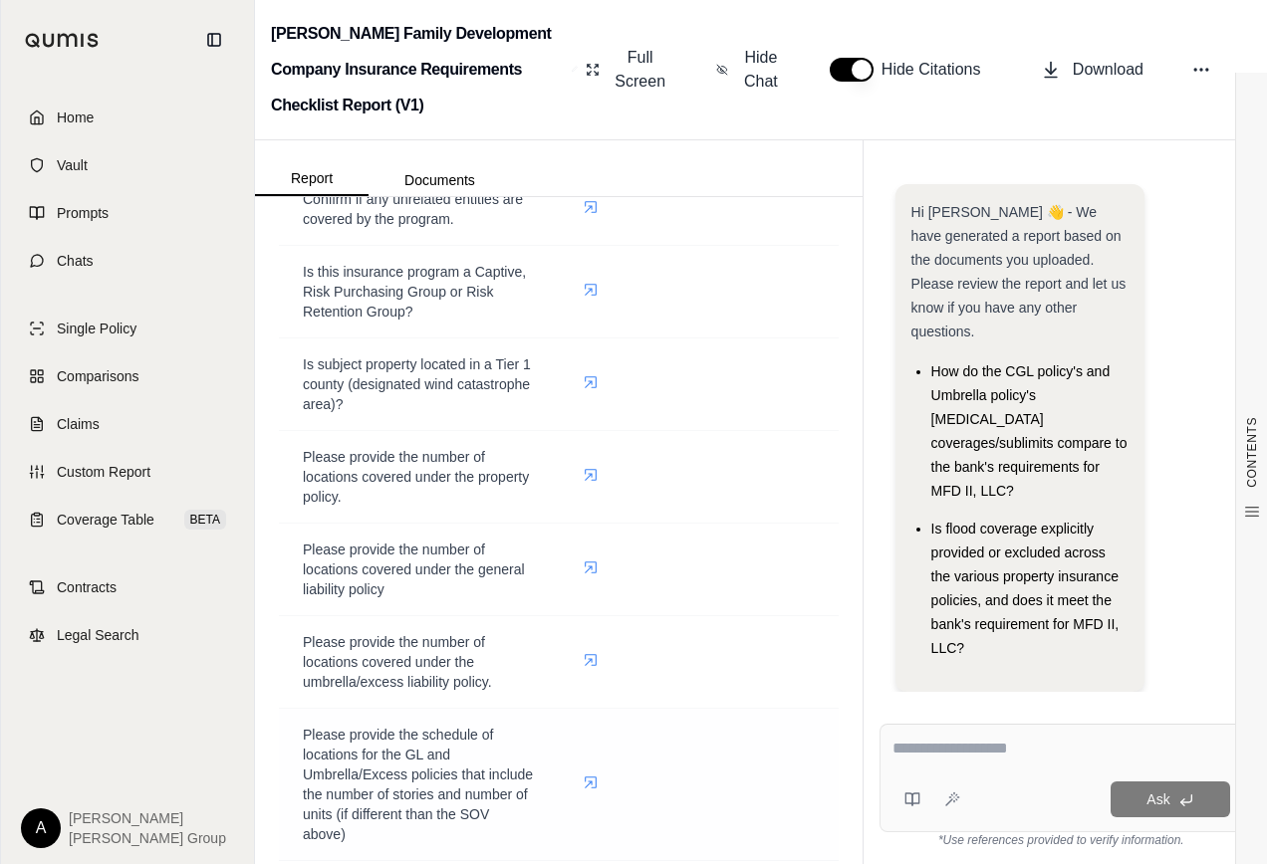
scroll to position [3385, 0]
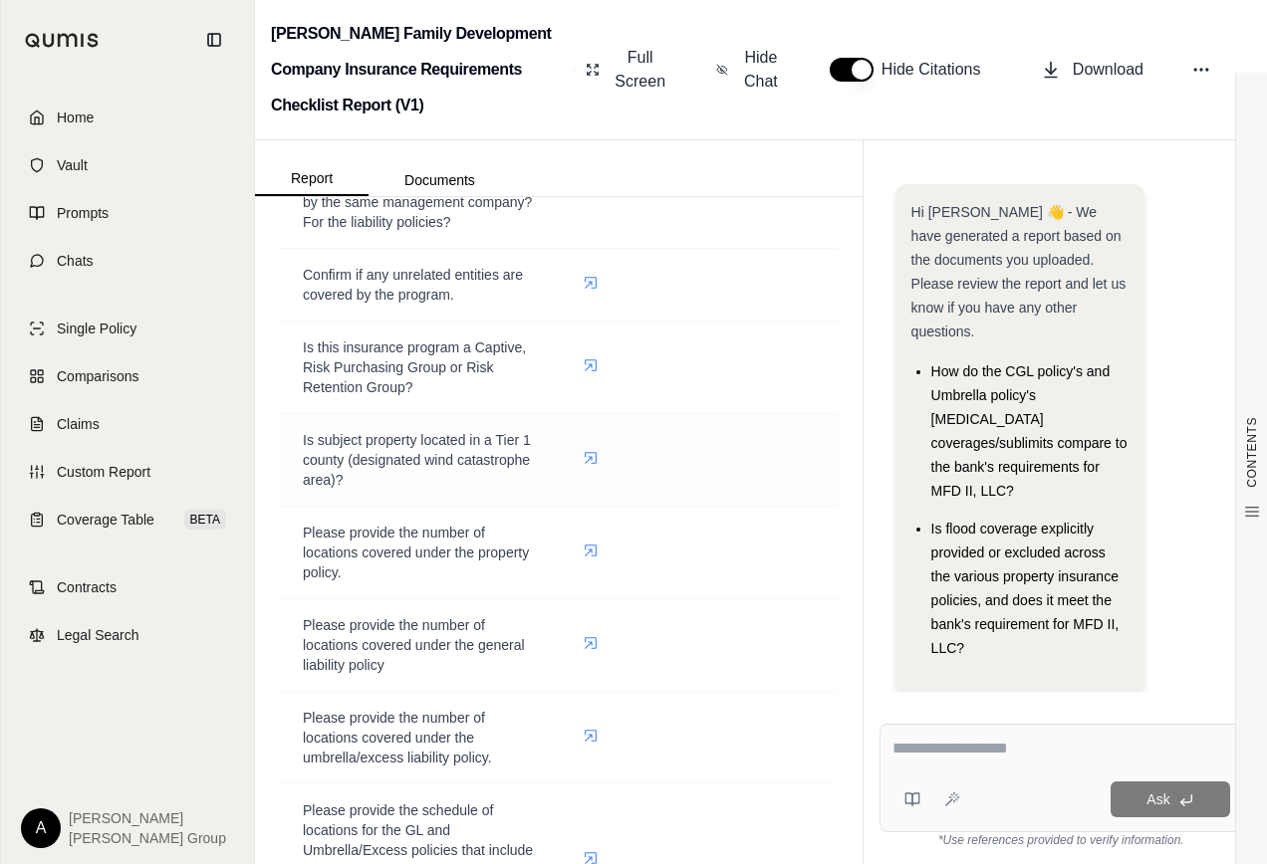
click at [584, 457] on icon at bounding box center [590, 458] width 12 height 12
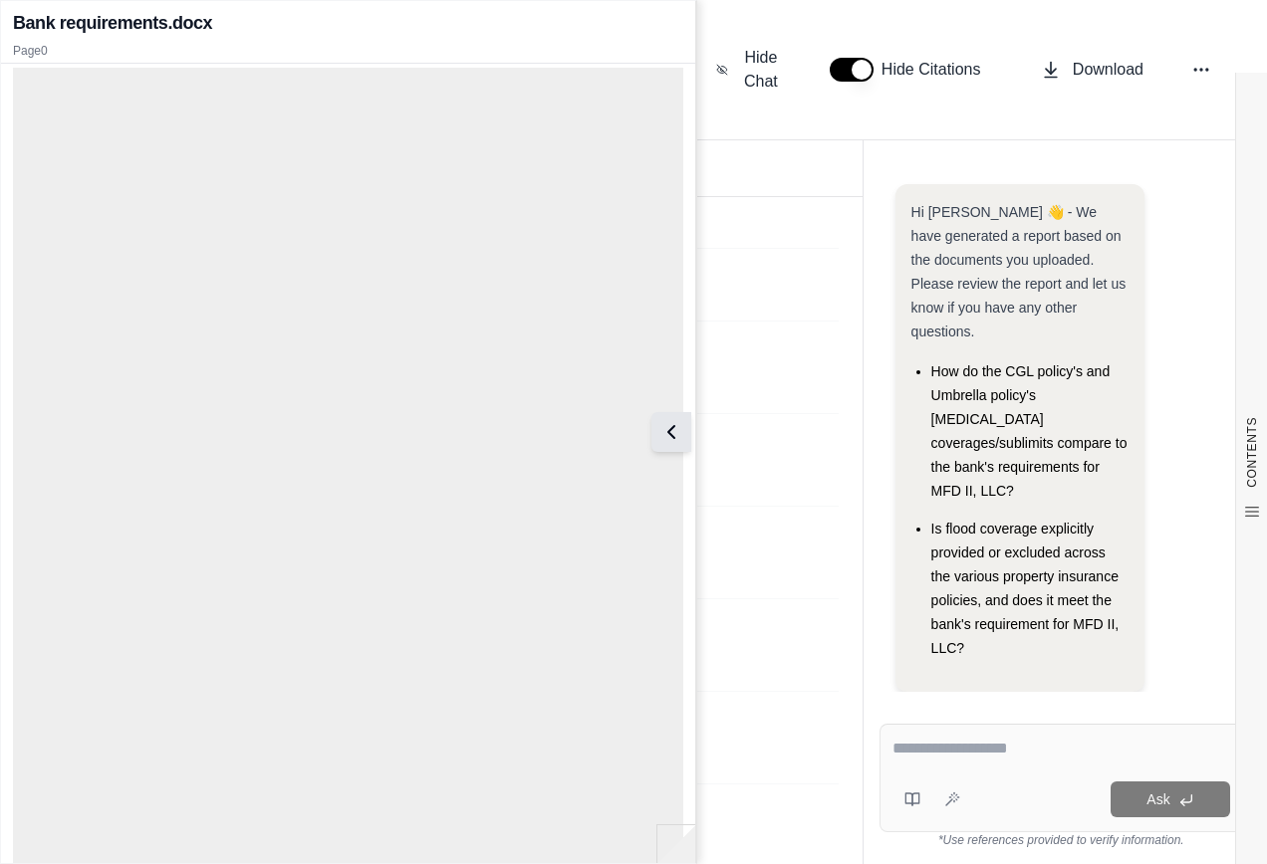
click at [676, 429] on icon at bounding box center [671, 432] width 24 height 24
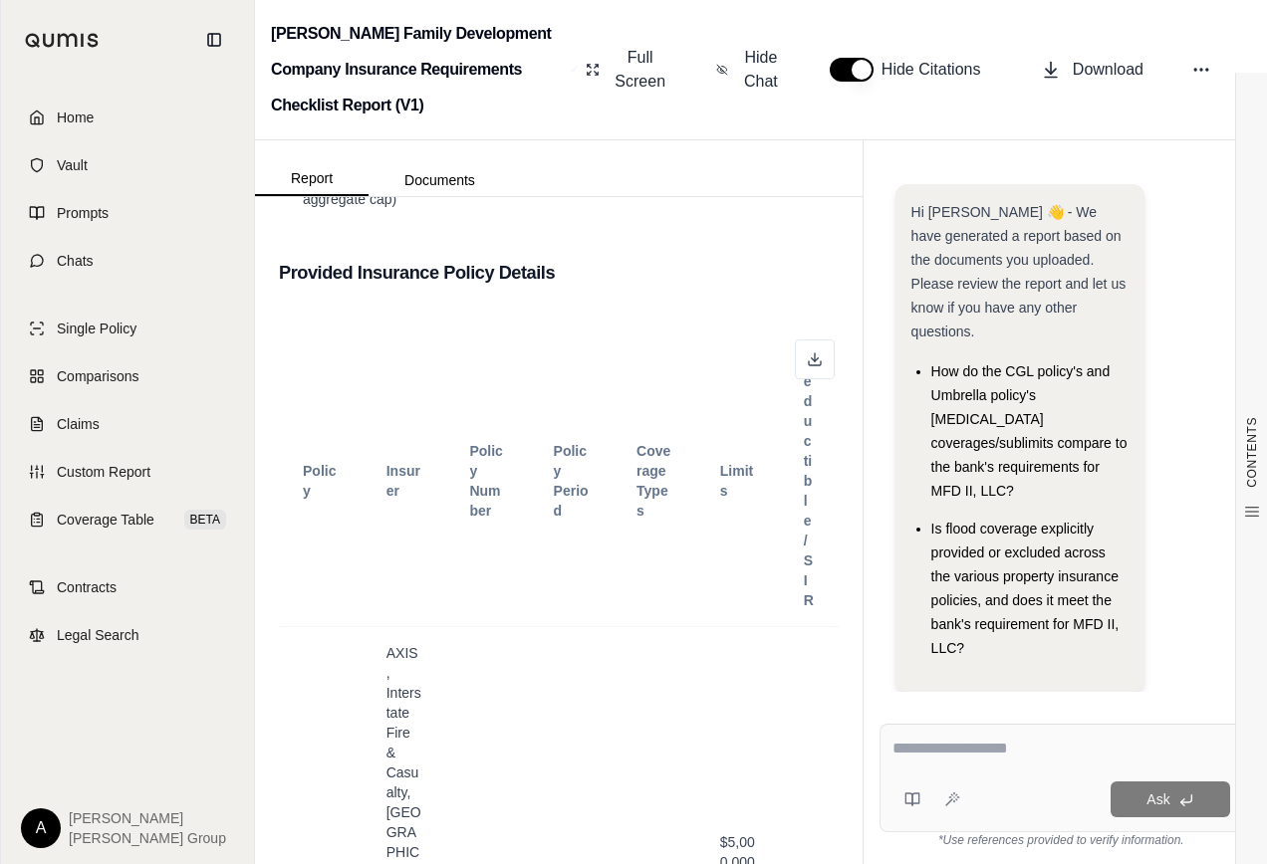
scroll to position [4481, 0]
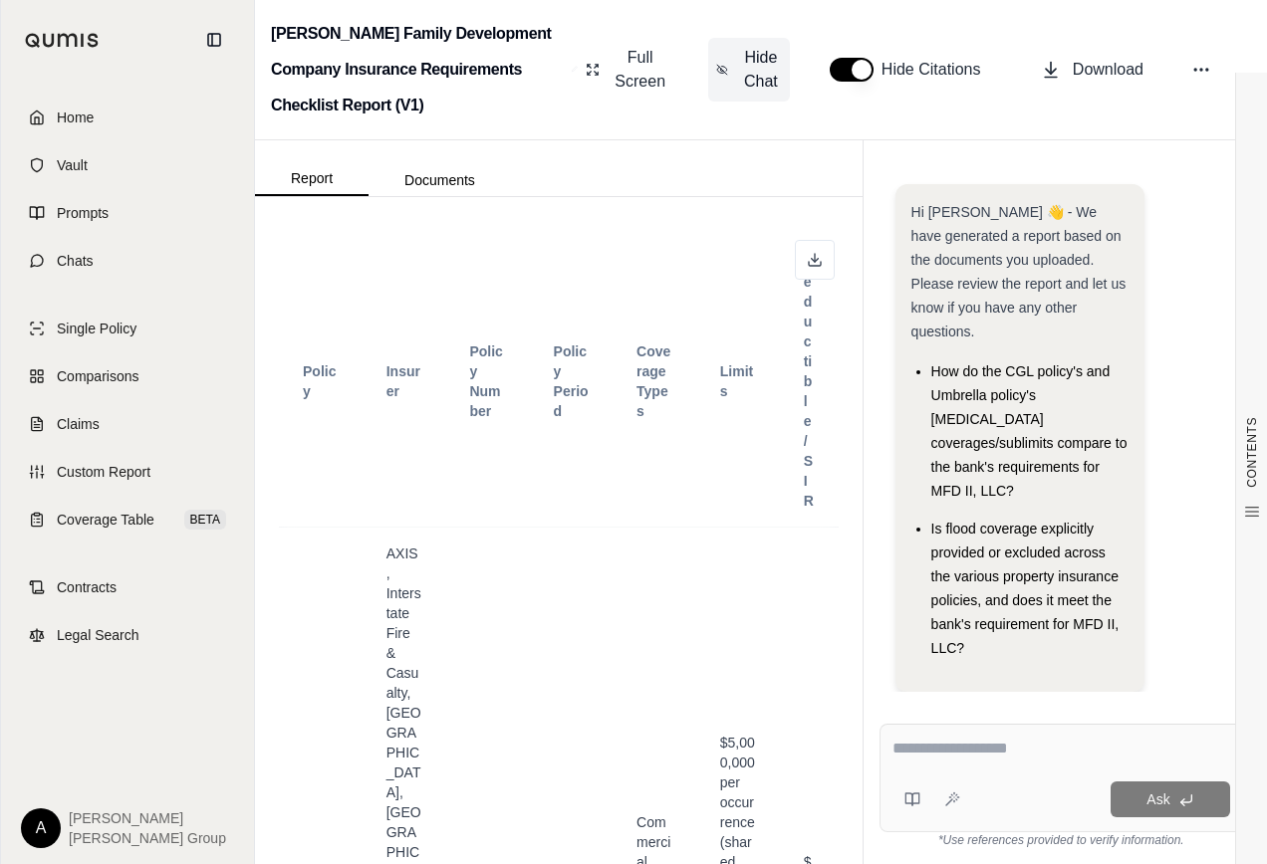
click at [767, 74] on span "Hide Chat" at bounding box center [761, 70] width 42 height 48
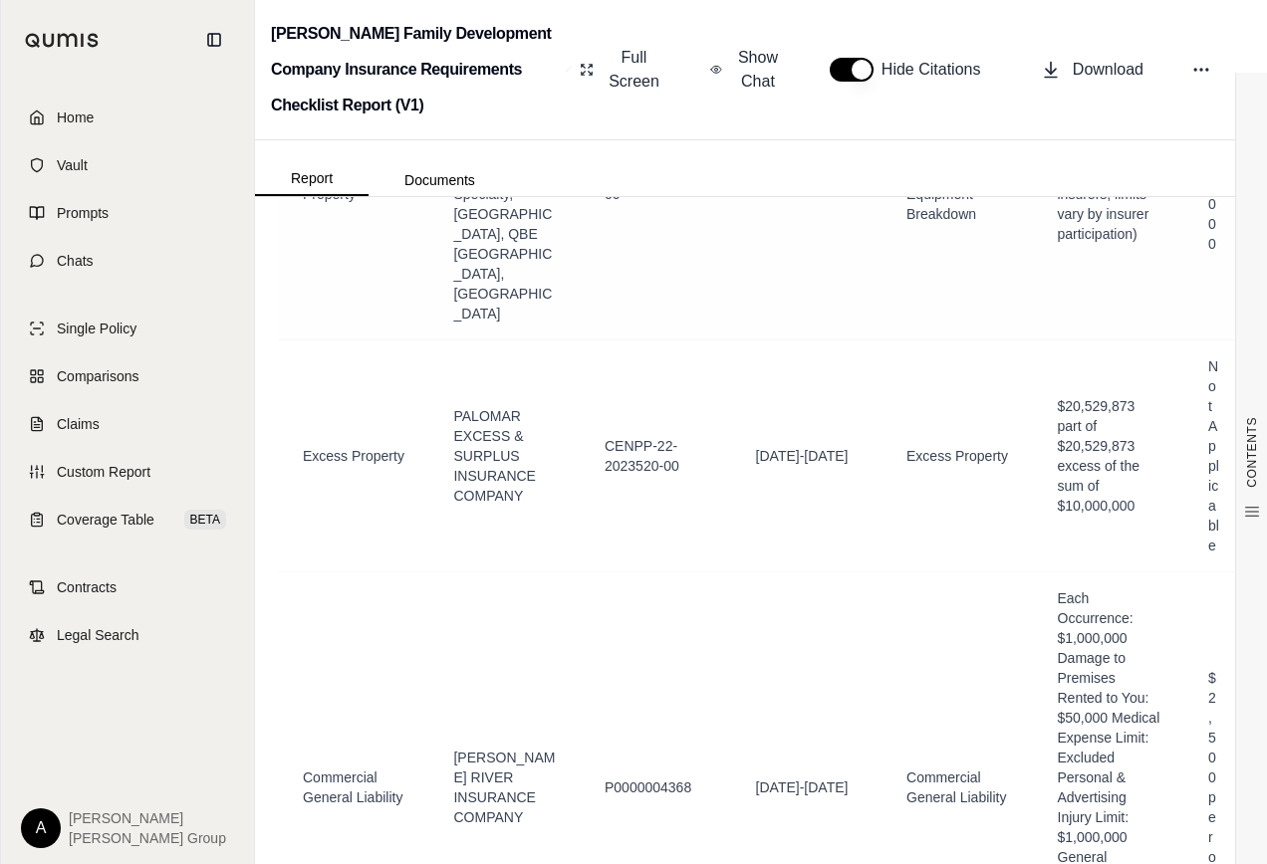
scroll to position [3771, 0]
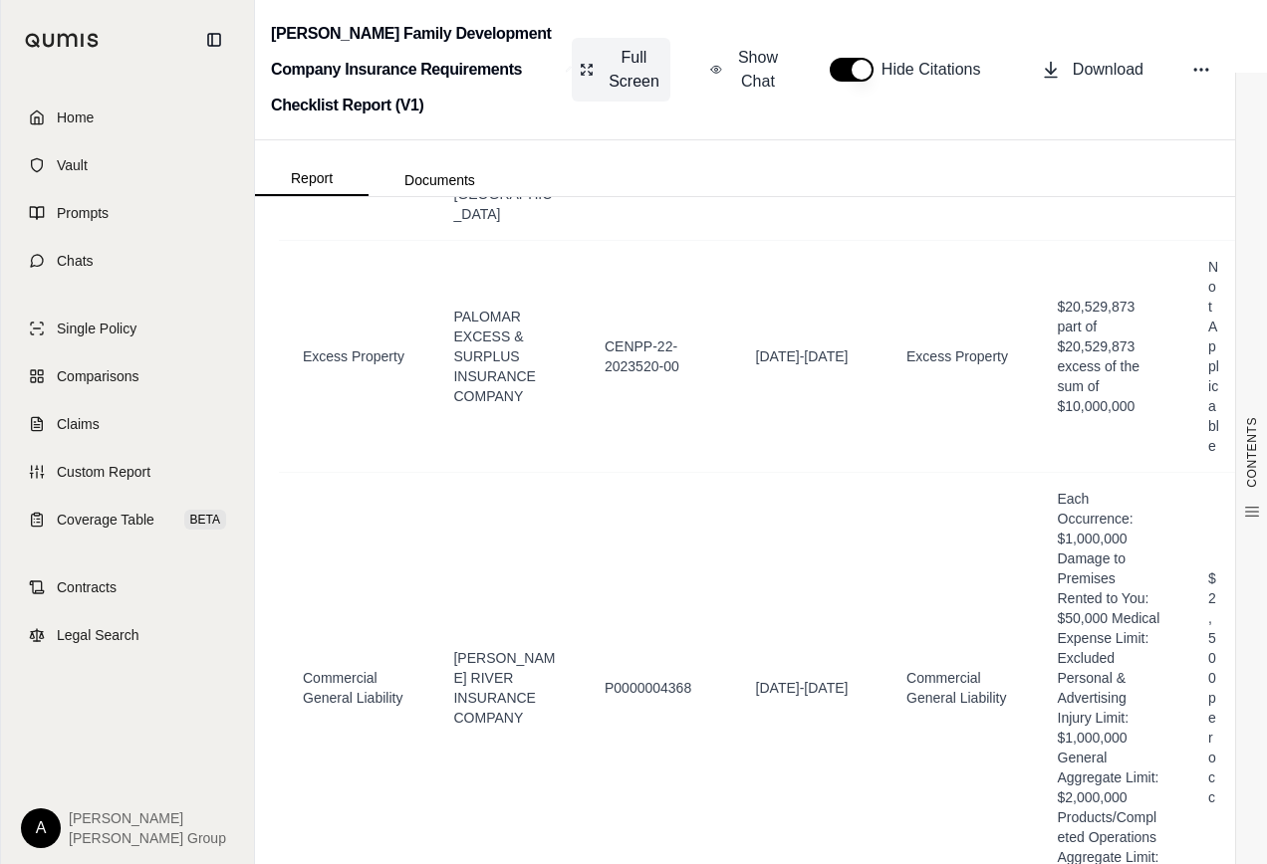
click at [631, 74] on span "Full Screen" at bounding box center [633, 70] width 57 height 48
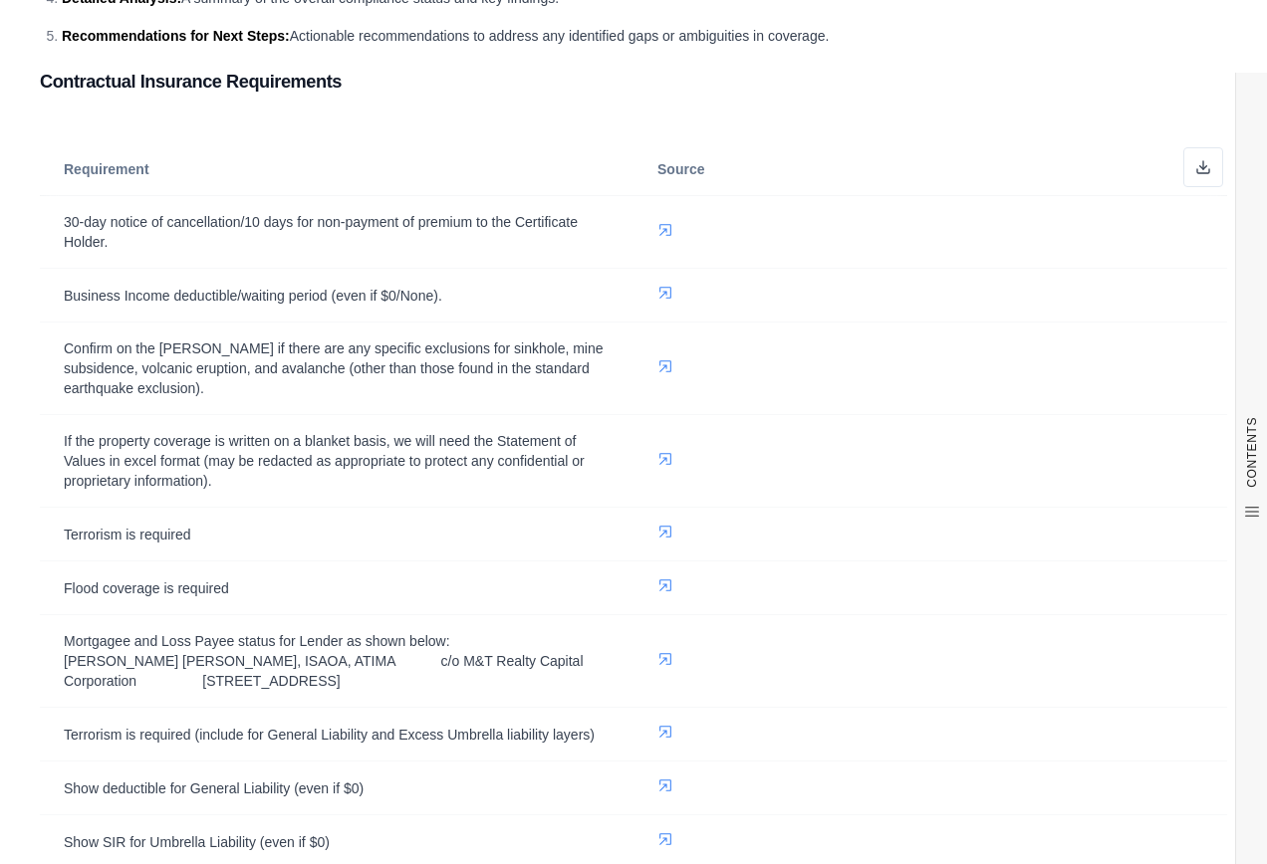
scroll to position [0, 0]
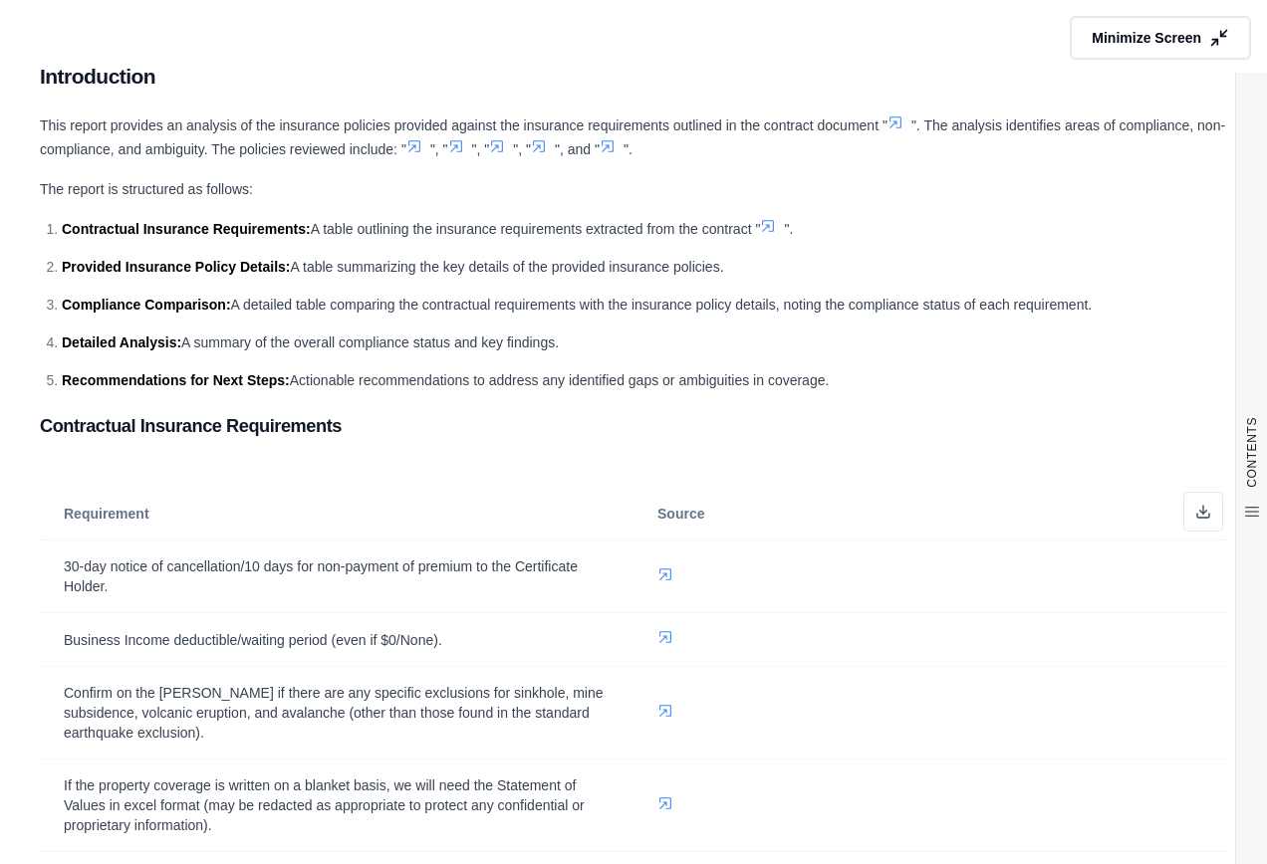
click at [1151, 33] on span "Minimize Screen" at bounding box center [1146, 38] width 110 height 20
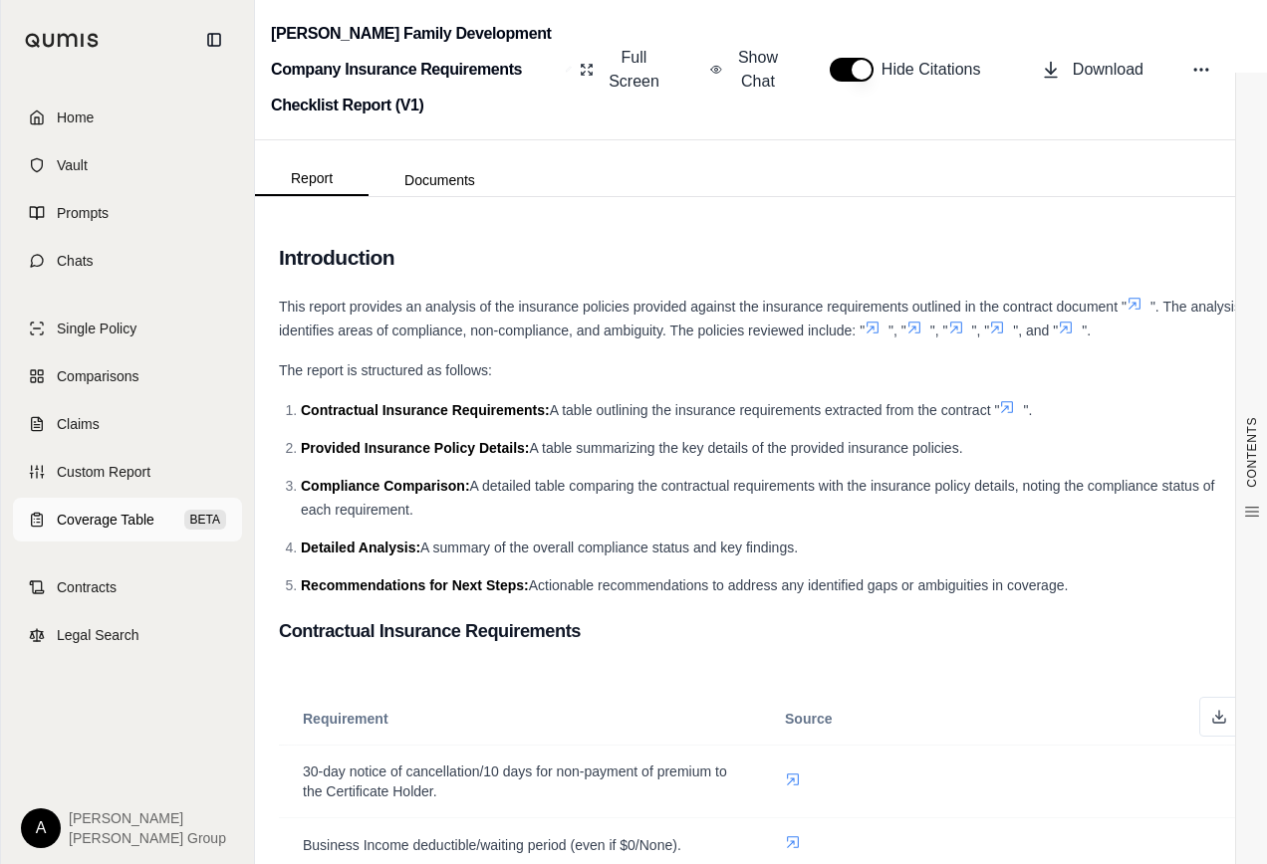
click at [127, 524] on span "Coverage Table" at bounding box center [106, 520] width 98 height 20
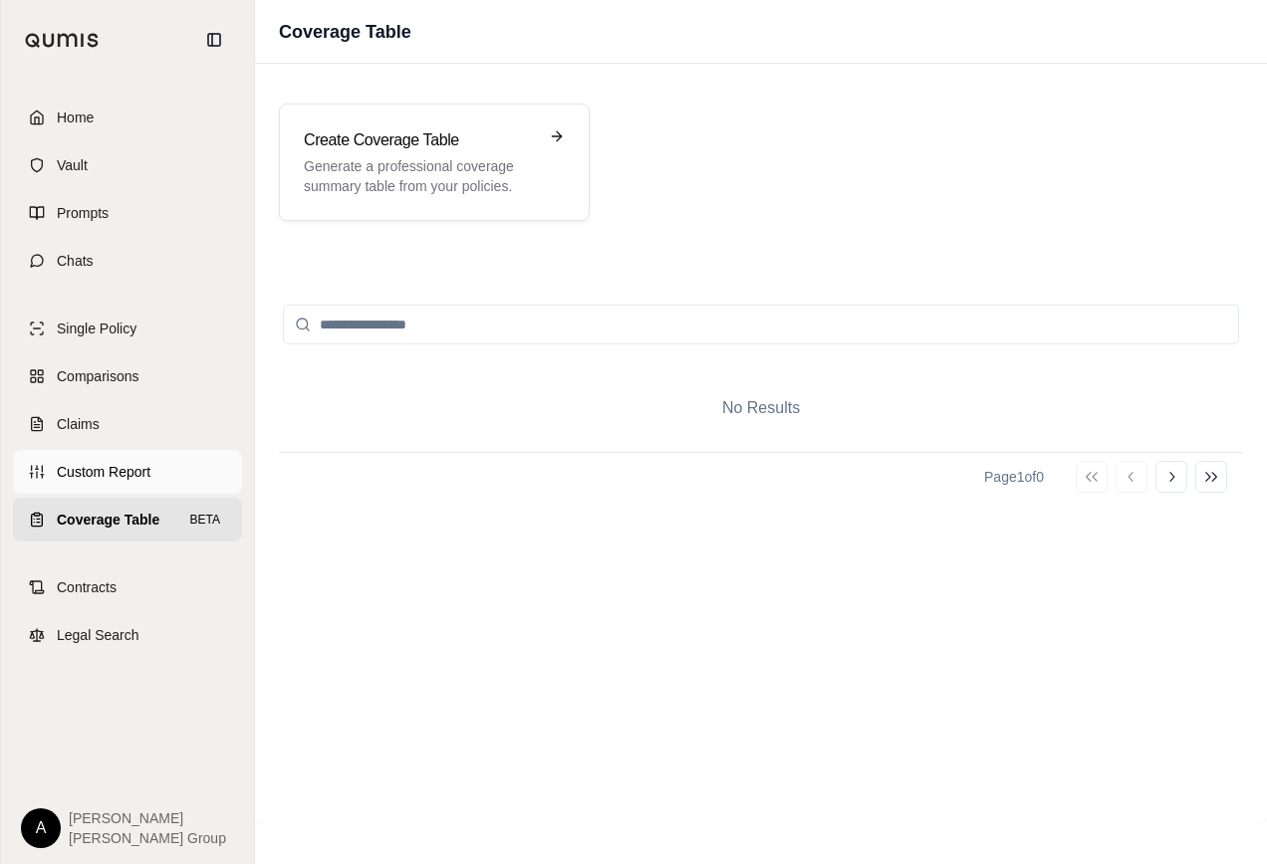
click at [111, 474] on span "Custom Report" at bounding box center [104, 472] width 94 height 20
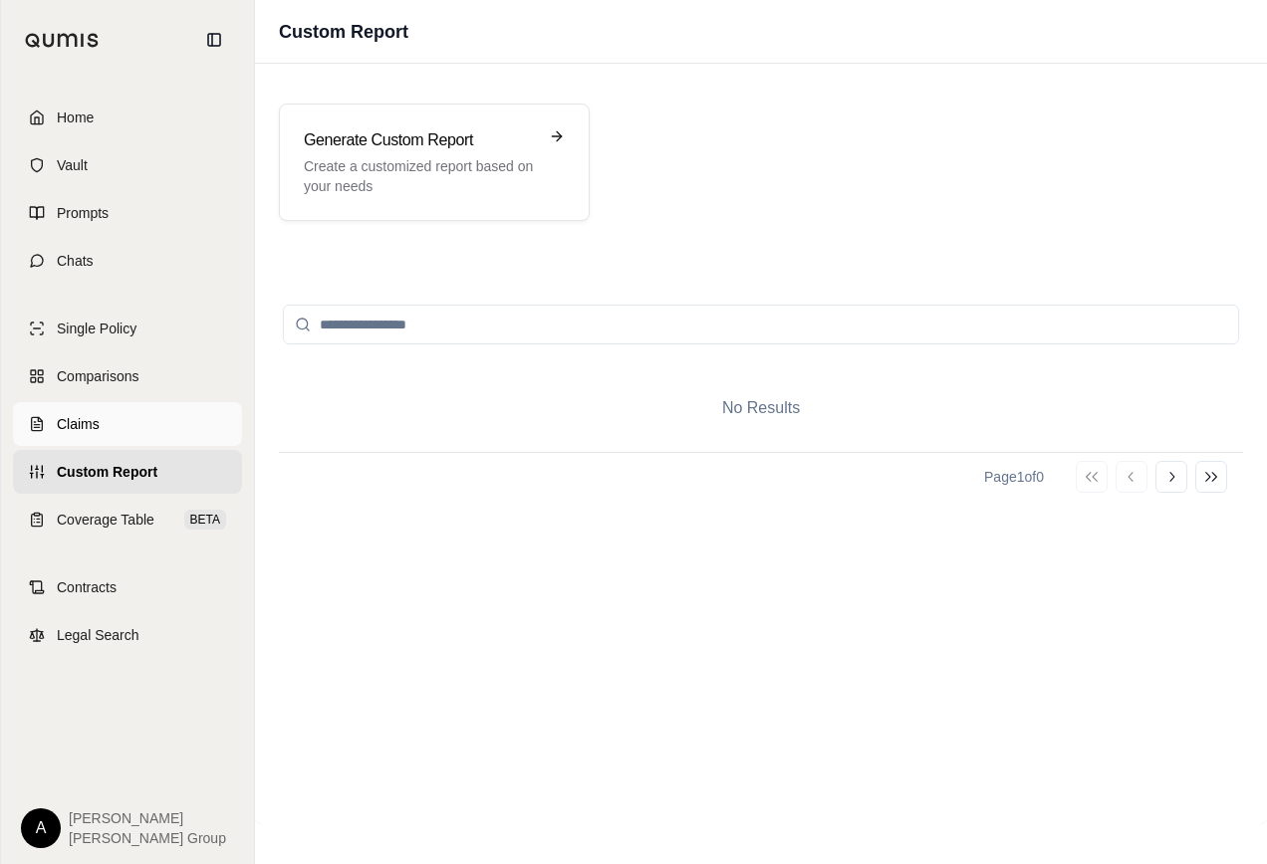
click at [90, 428] on span "Claims" at bounding box center [78, 424] width 43 height 20
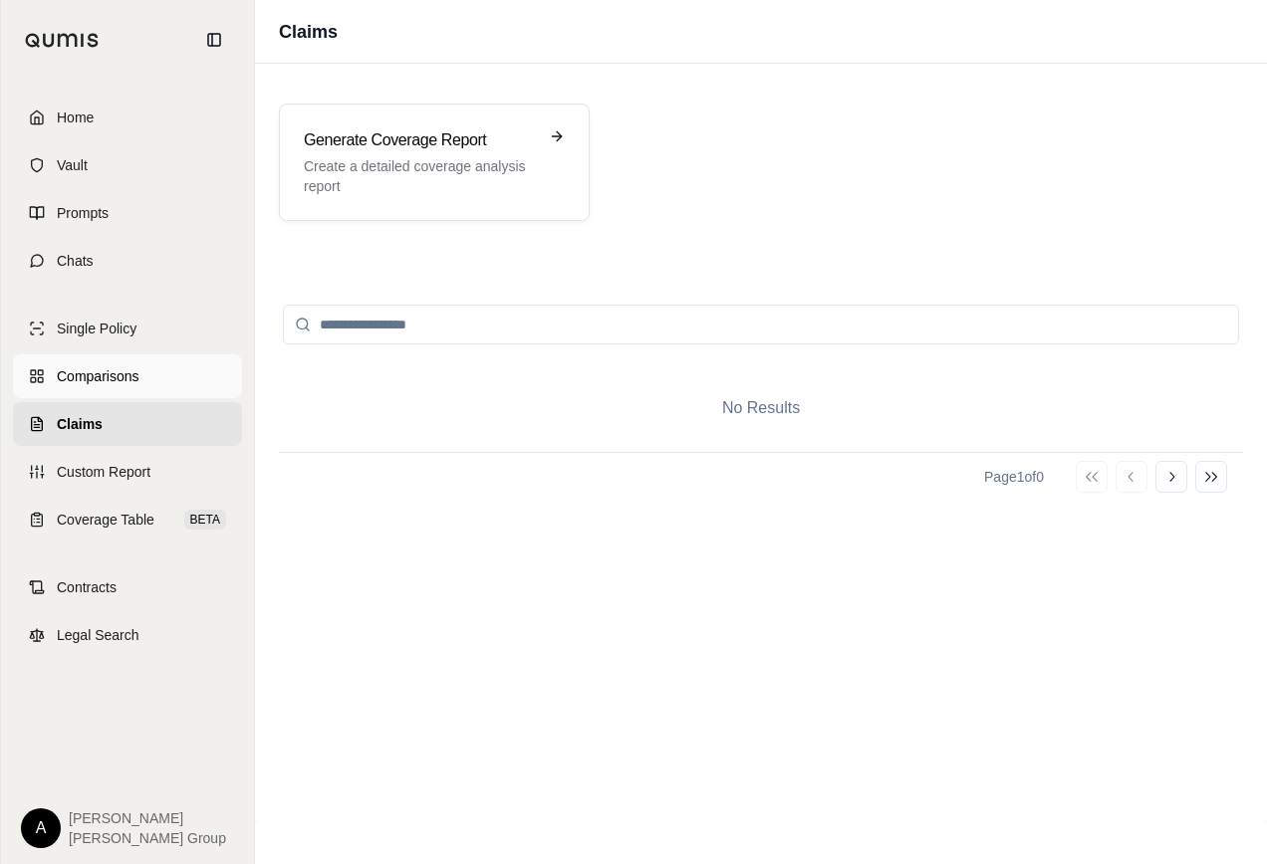
click at [95, 368] on span "Comparisons" at bounding box center [98, 376] width 82 height 20
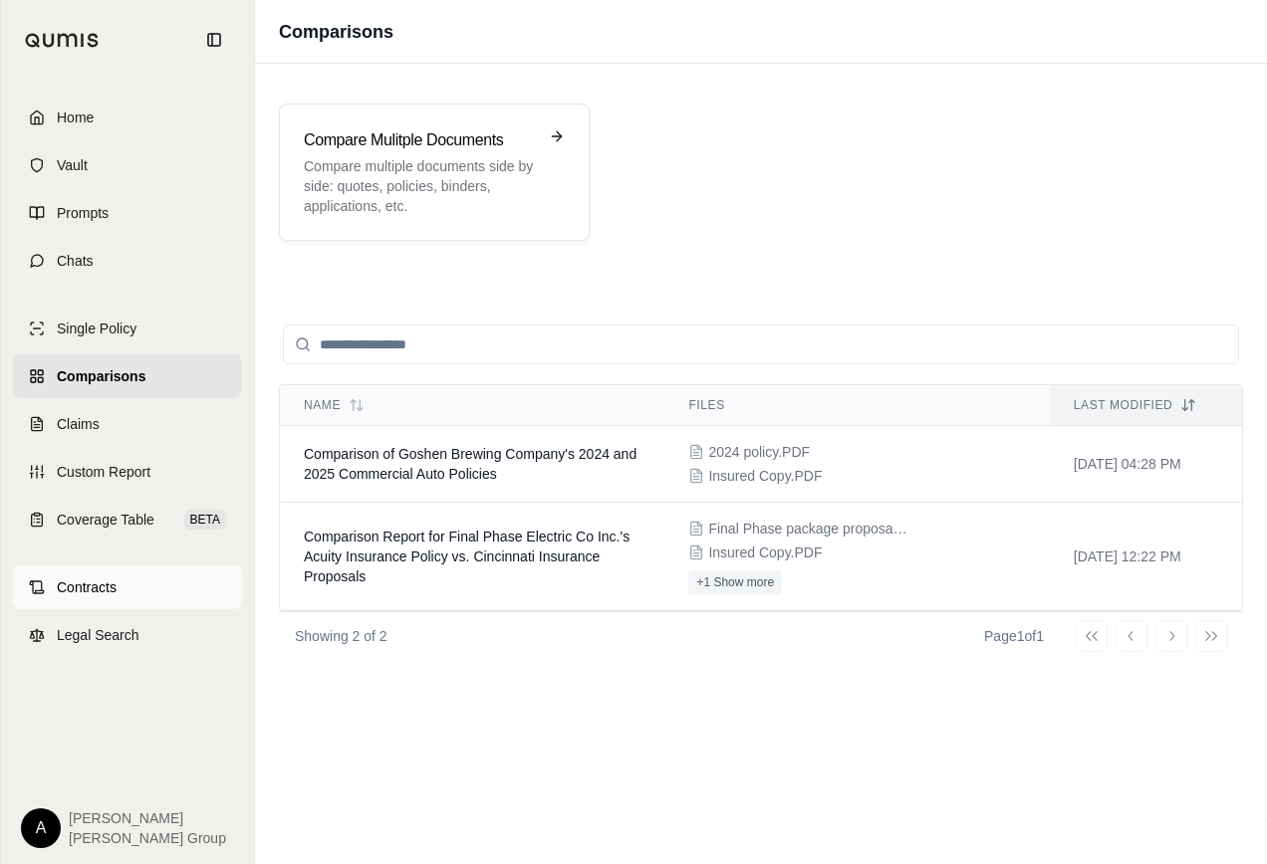
click at [91, 582] on span "Contracts" at bounding box center [87, 588] width 60 height 20
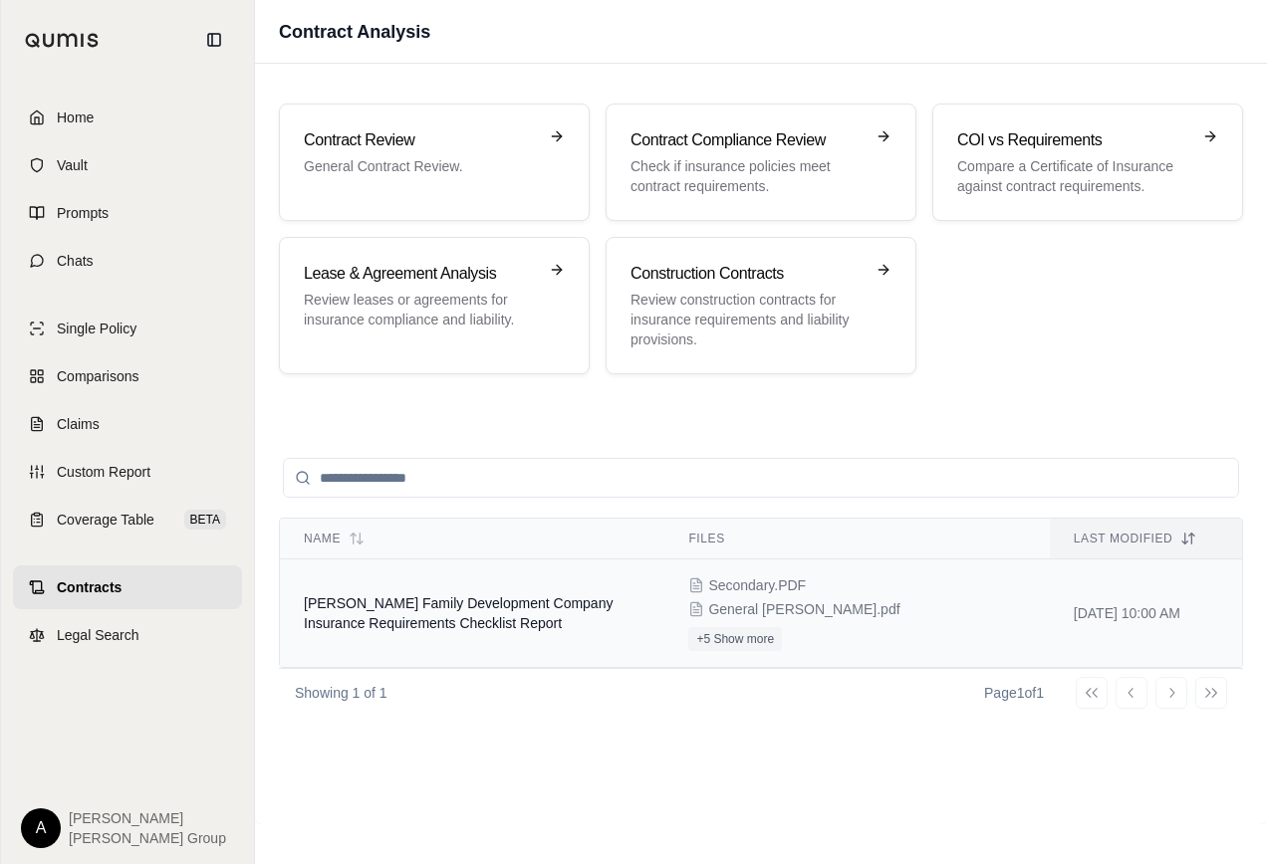
click at [541, 616] on td "[PERSON_NAME] Family Development Company Insurance Requirements Checklist Report" at bounding box center [472, 614] width 384 height 109
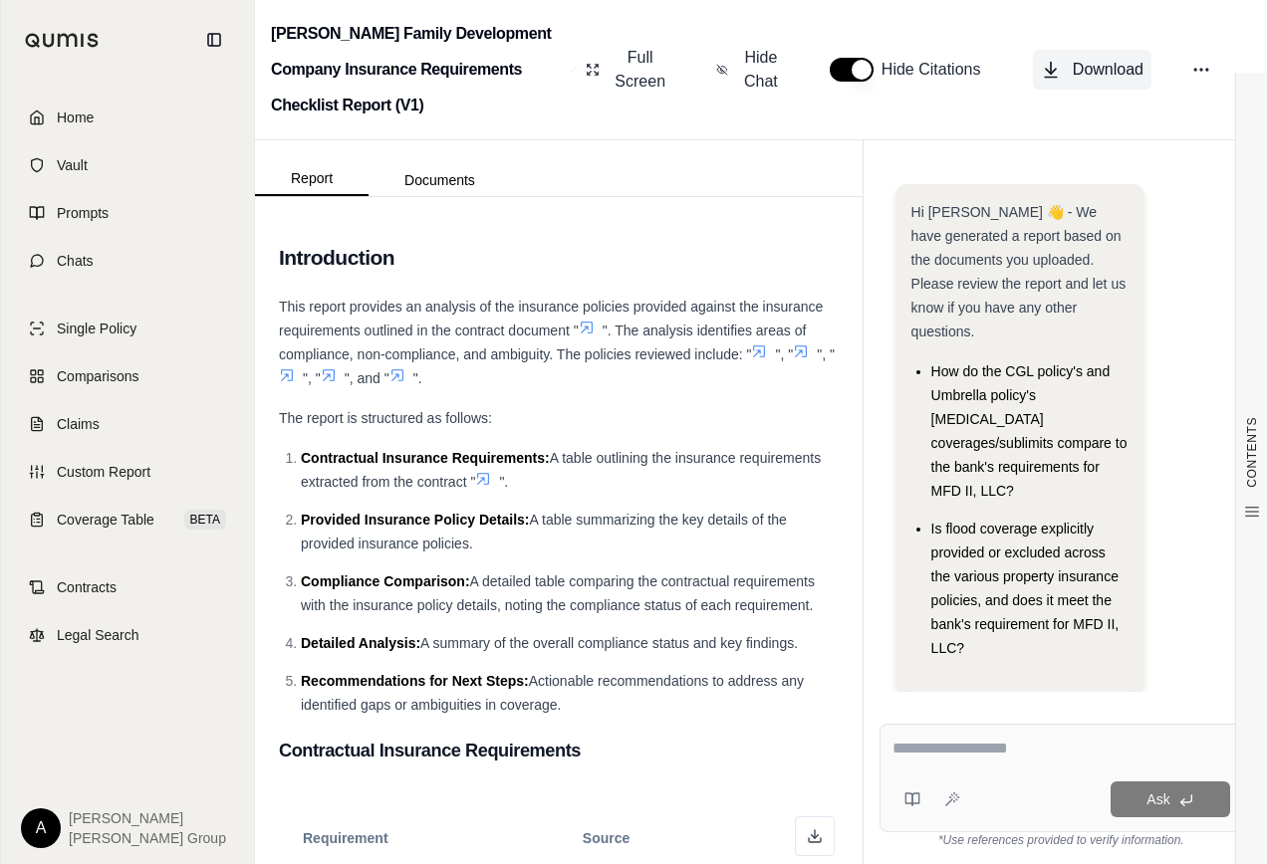
click at [1102, 68] on span "Download" at bounding box center [1107, 70] width 71 height 24
